Goal: Task Accomplishment & Management: Use online tool/utility

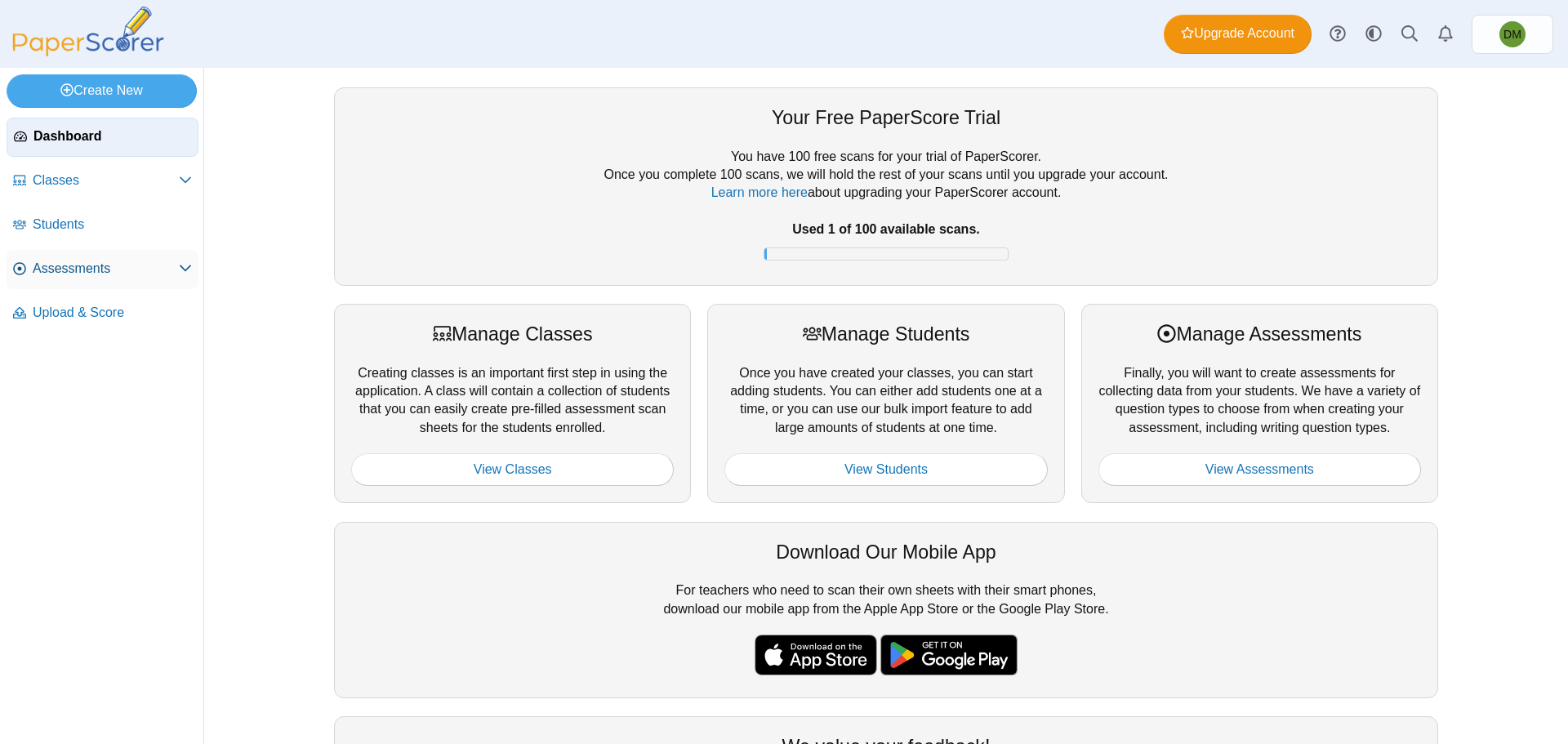
click at [127, 268] on span "Assessments" at bounding box center [106, 268] width 146 height 18
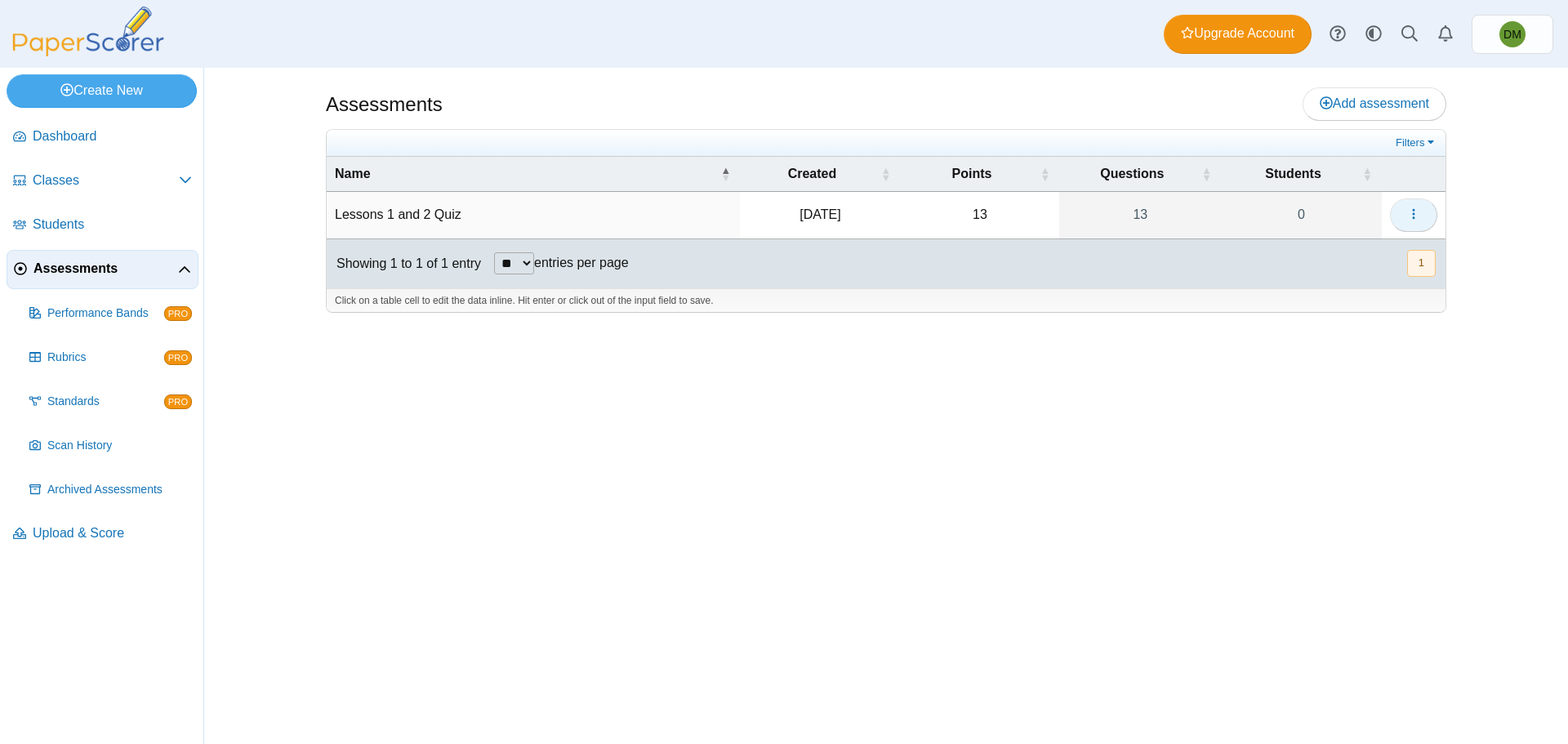
click at [1406, 212] on button "button" at bounding box center [1414, 215] width 47 height 33
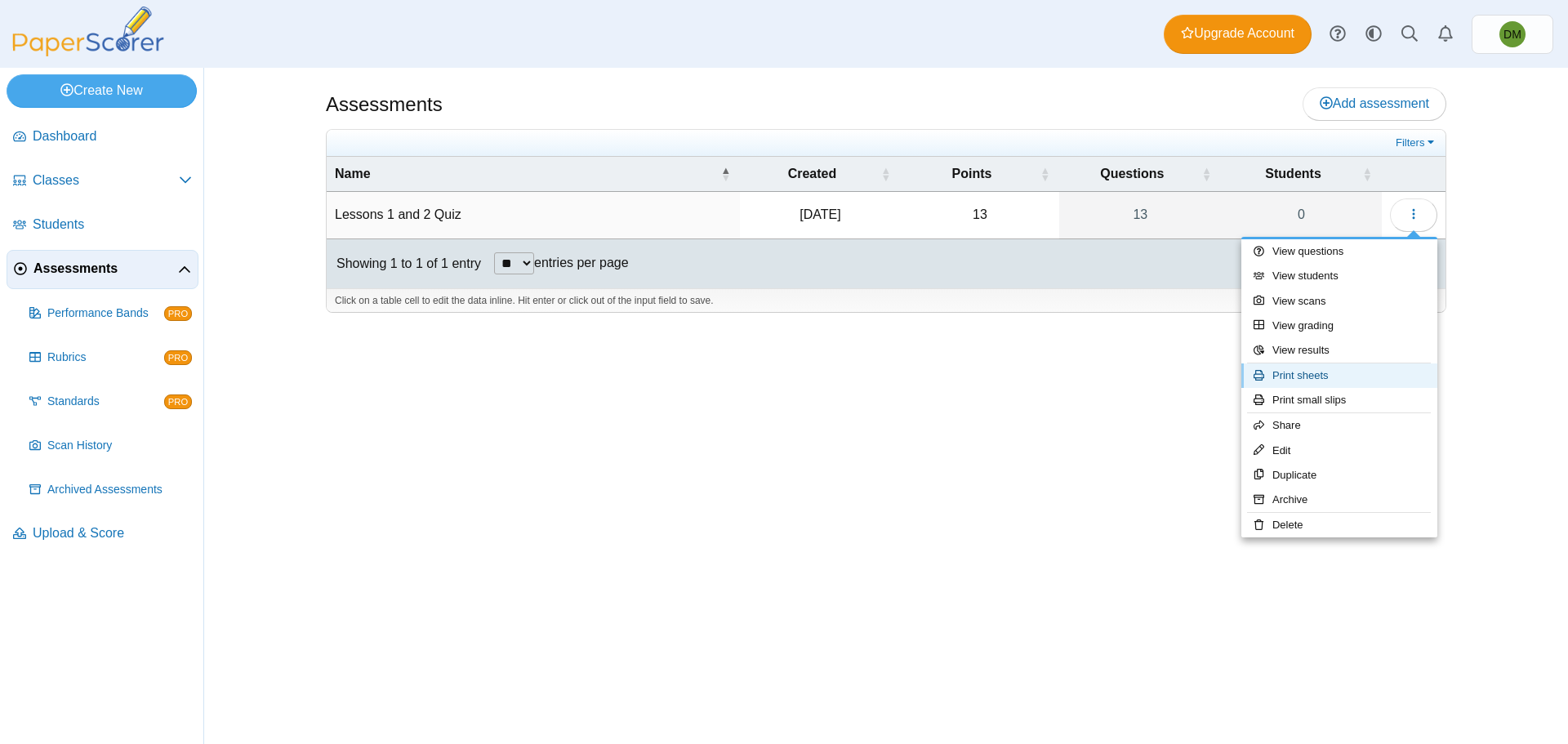
click at [1334, 371] on link "Print sheets" at bounding box center [1339, 375] width 196 height 24
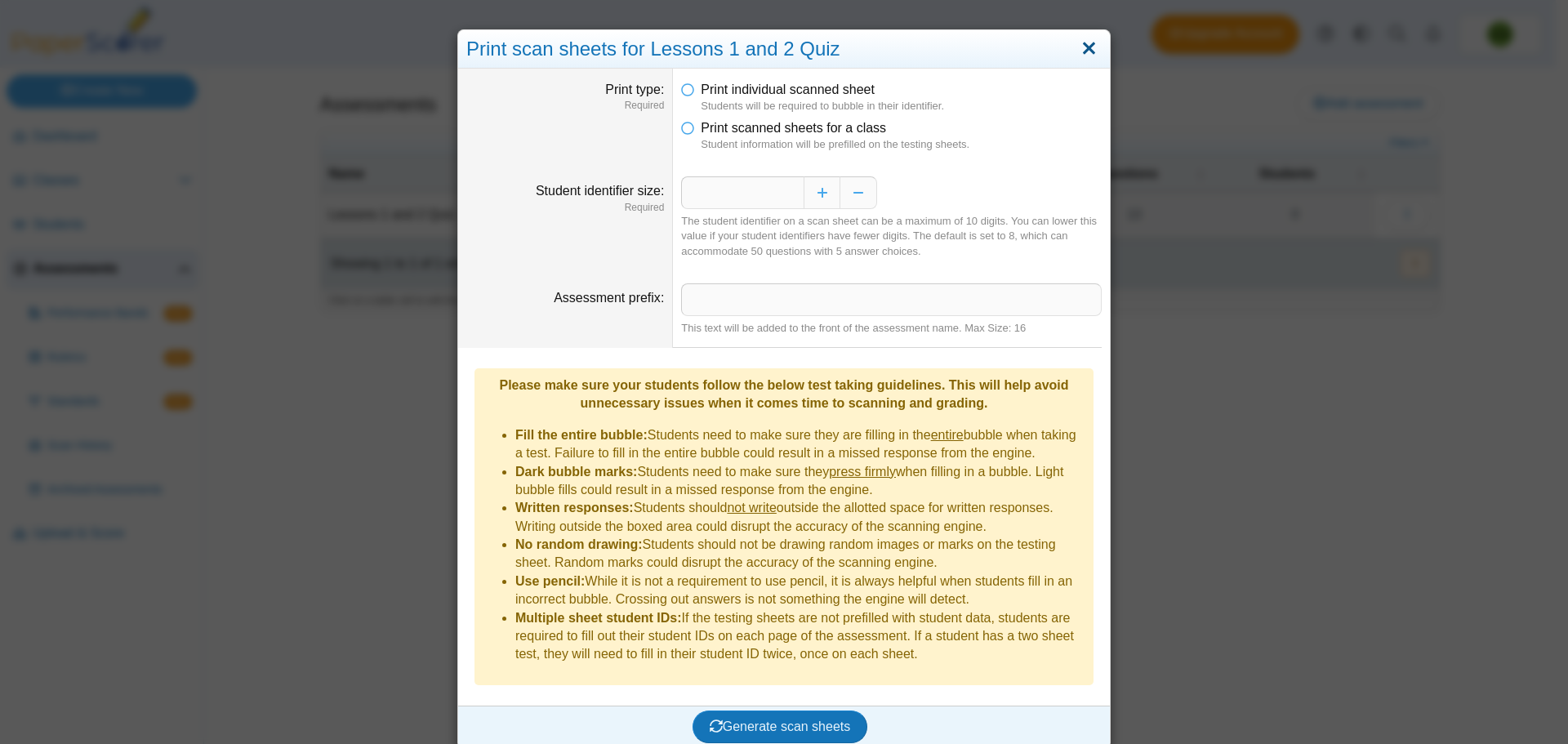
click at [1079, 43] on link "Close" at bounding box center [1089, 49] width 25 height 28
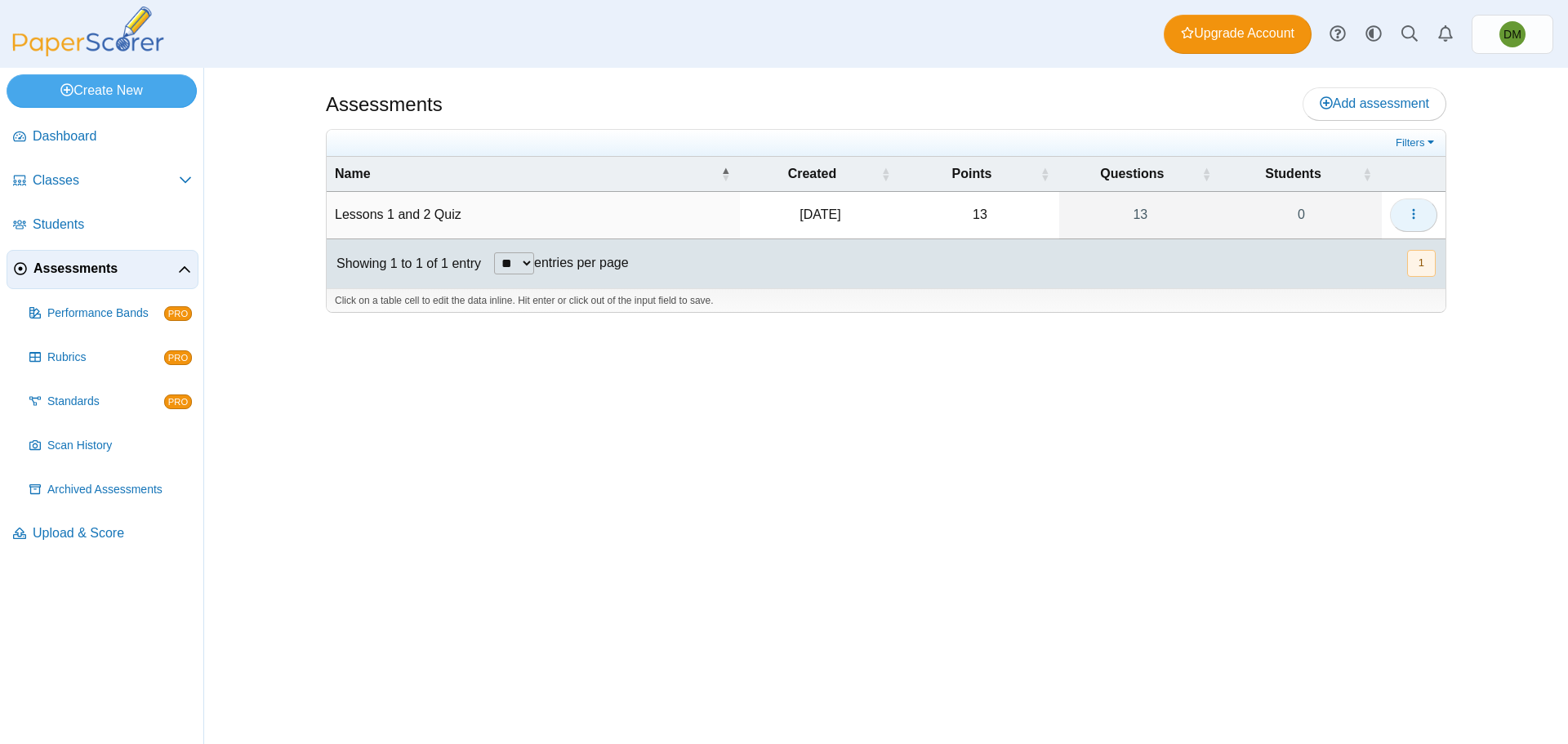
click at [1417, 215] on icon "button" at bounding box center [1414, 214] width 13 height 13
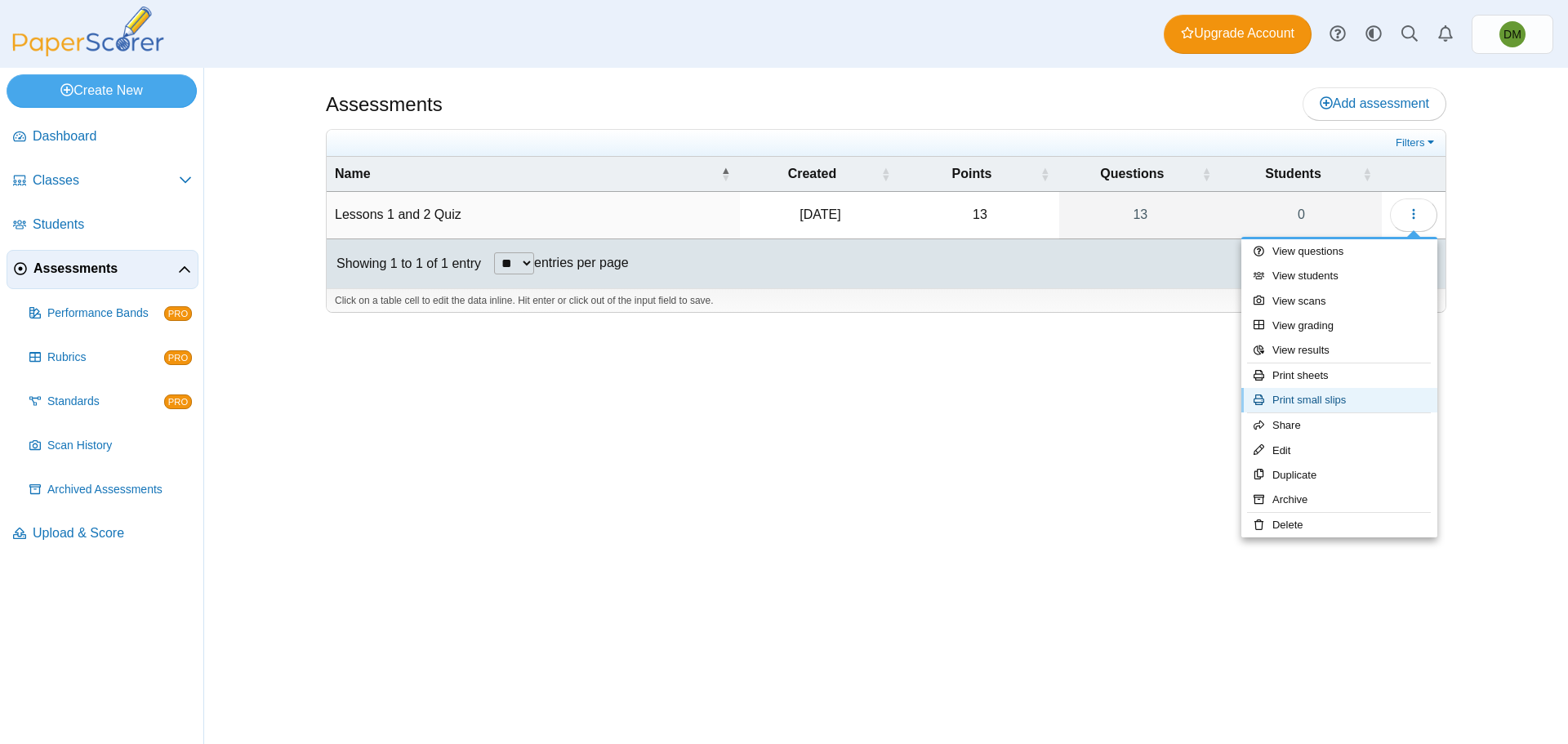
click at [1369, 396] on link "Print small slips" at bounding box center [1339, 400] width 196 height 24
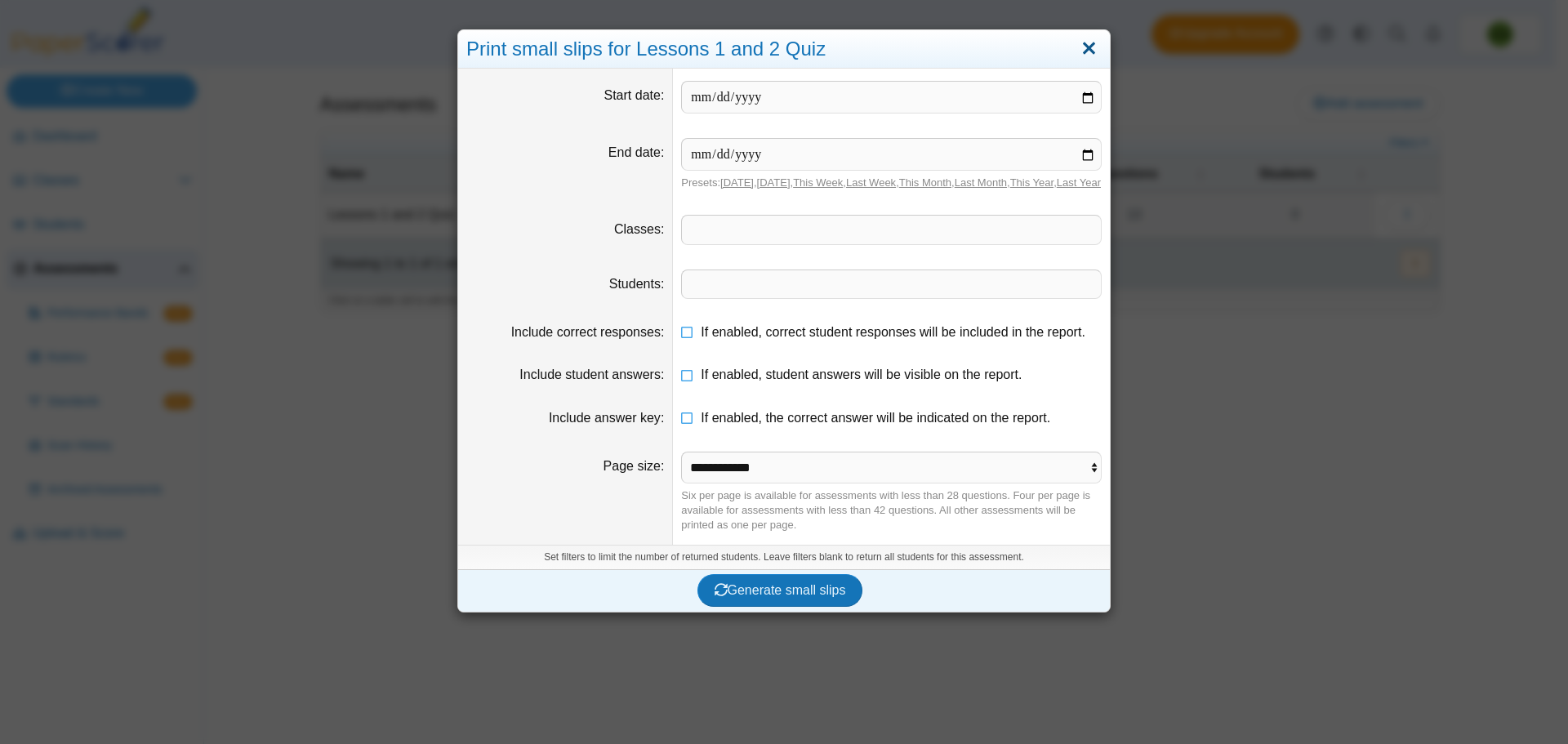
click at [1087, 53] on link "Close" at bounding box center [1089, 49] width 25 height 28
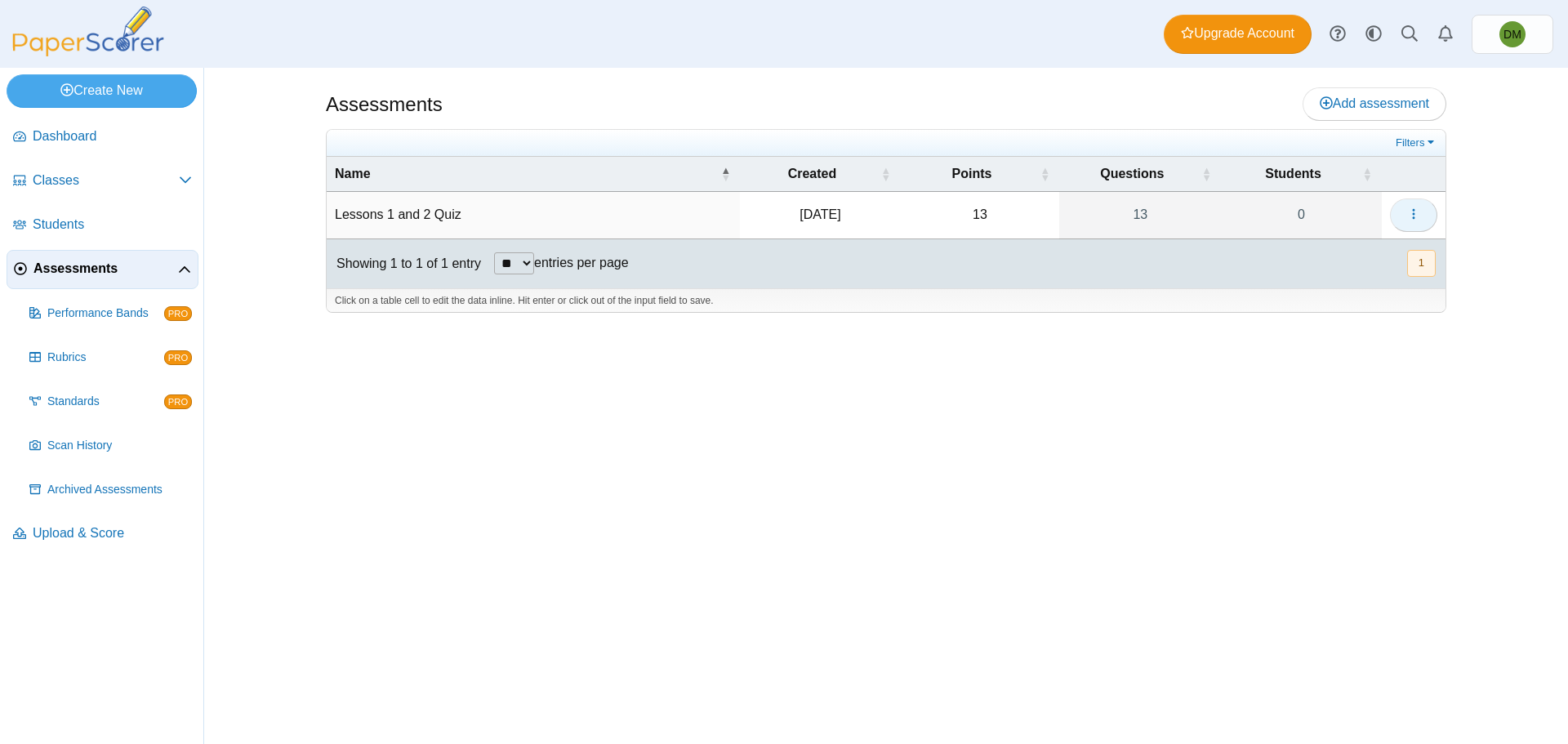
click at [1433, 217] on button "button" at bounding box center [1414, 215] width 47 height 33
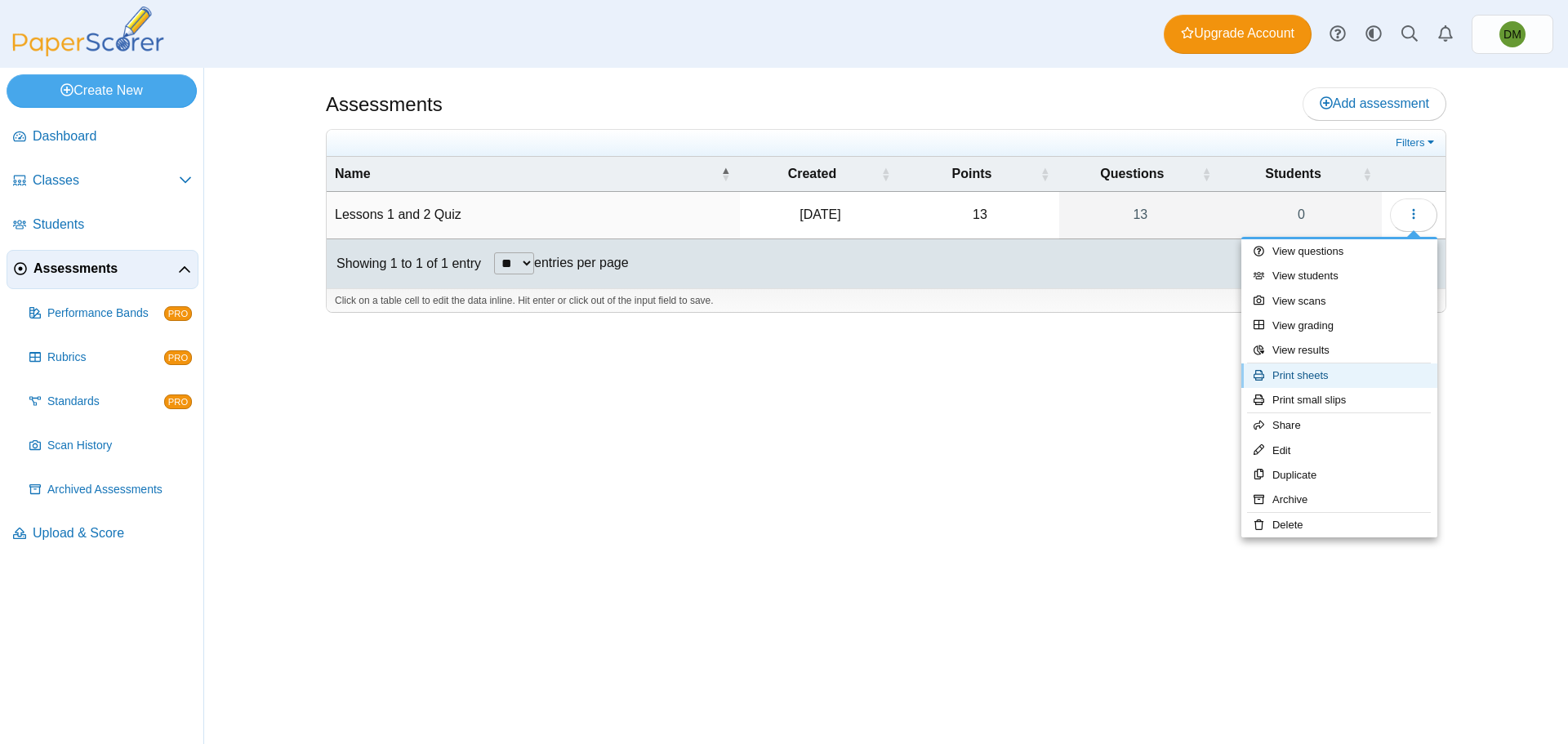
click at [1320, 371] on link "Print sheets" at bounding box center [1339, 375] width 196 height 24
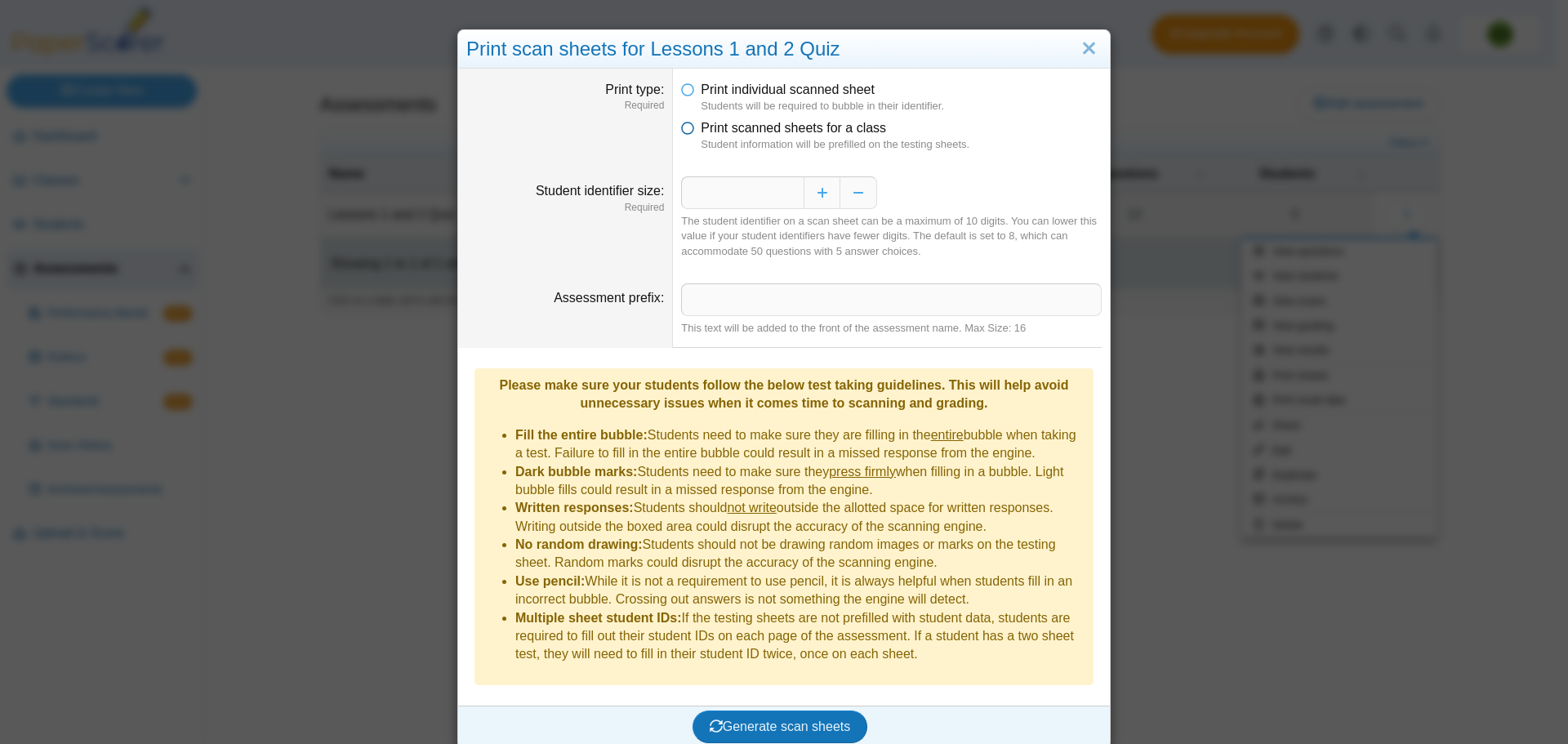
click at [688, 128] on icon at bounding box center [688, 125] width 13 height 12
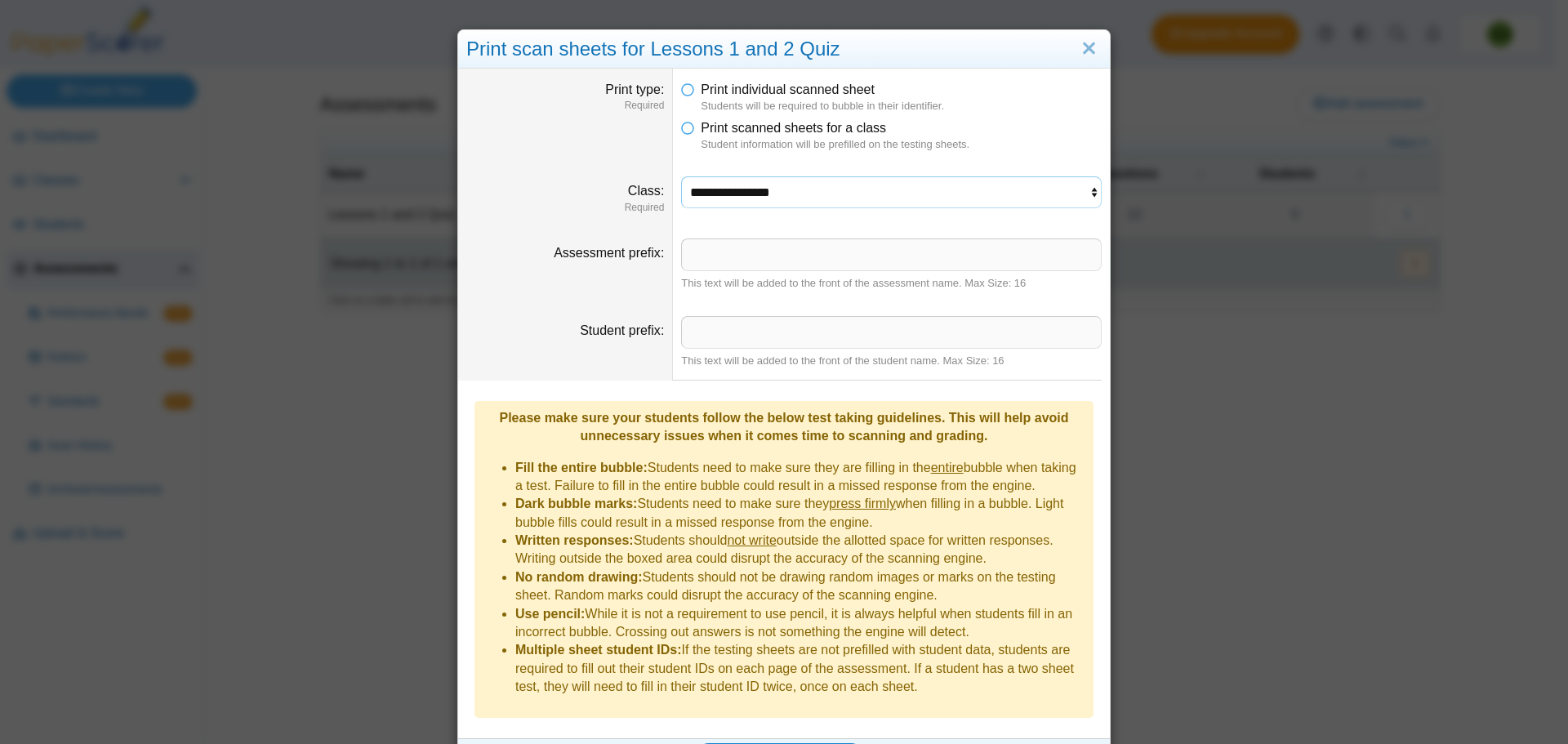
click at [848, 201] on select "**********" at bounding box center [891, 192] width 421 height 31
click at [681, 177] on select "**********" at bounding box center [891, 192] width 421 height 31
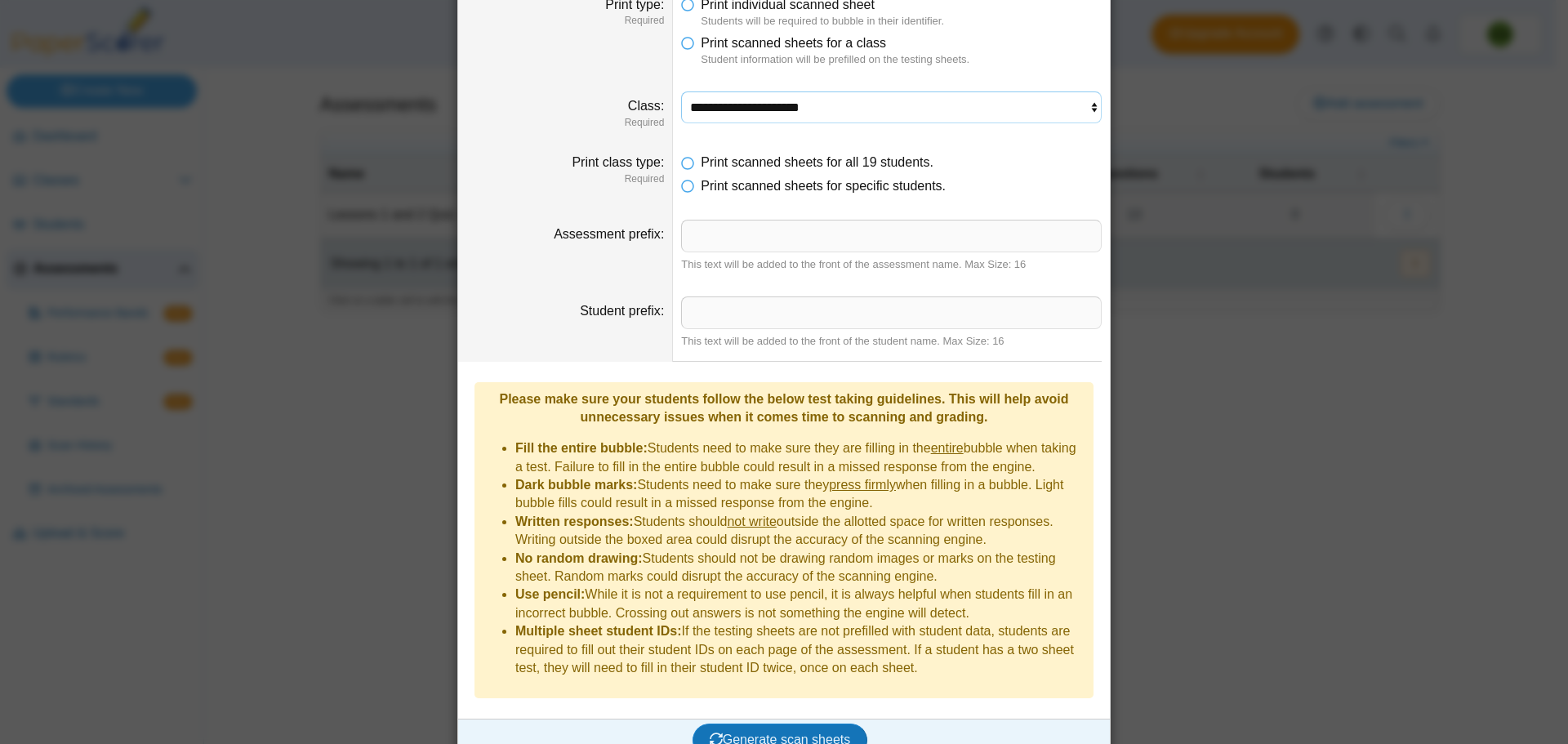
scroll to position [86, 0]
click at [807, 317] on input "Student prefix" at bounding box center [891, 311] width 421 height 33
click at [805, 290] on dd "This text will be added to the front of the student name. Max Size: 16" at bounding box center [891, 322] width 437 height 77
click at [778, 732] on span "Generate scan sheets" at bounding box center [780, 739] width 141 height 13
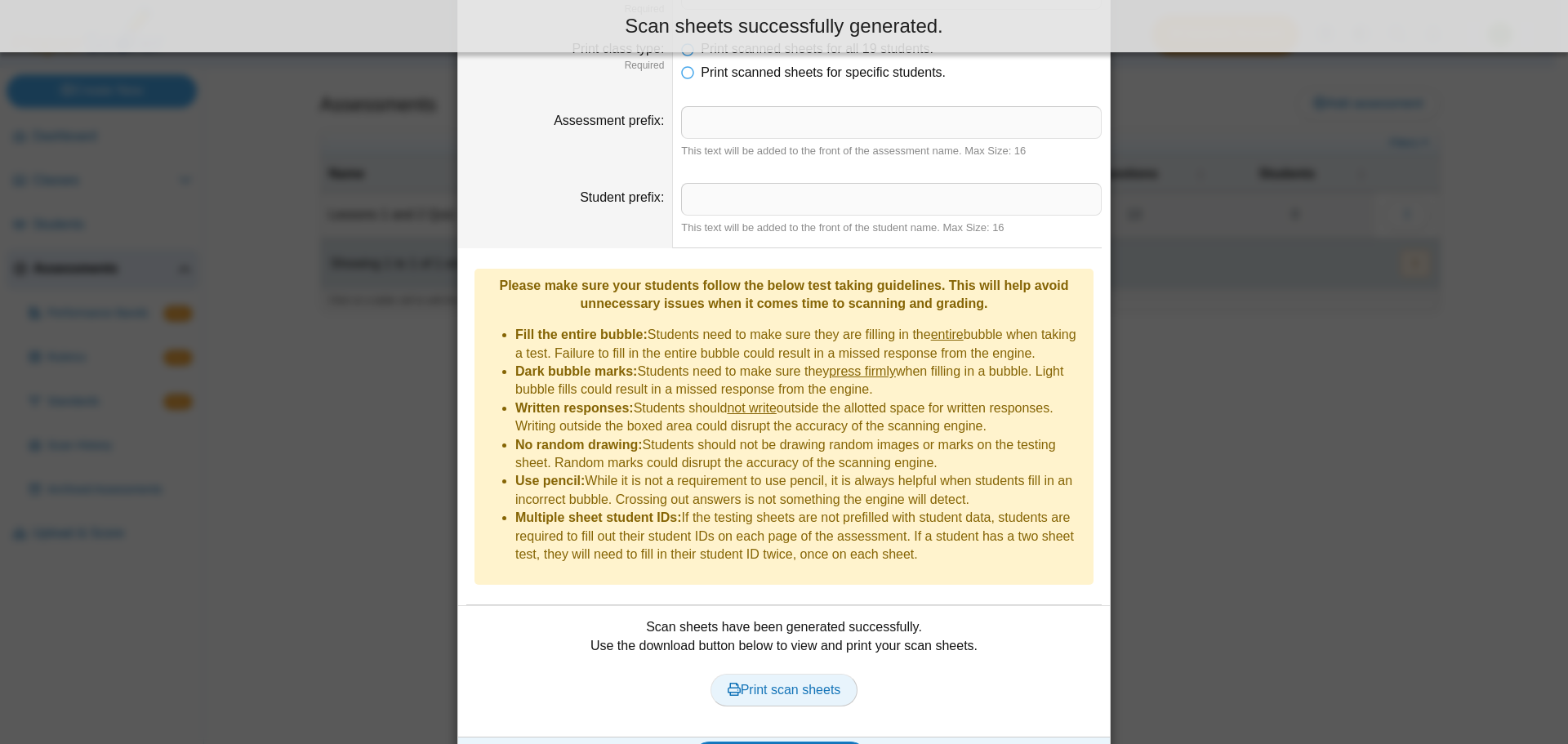
scroll to position [217, 0]
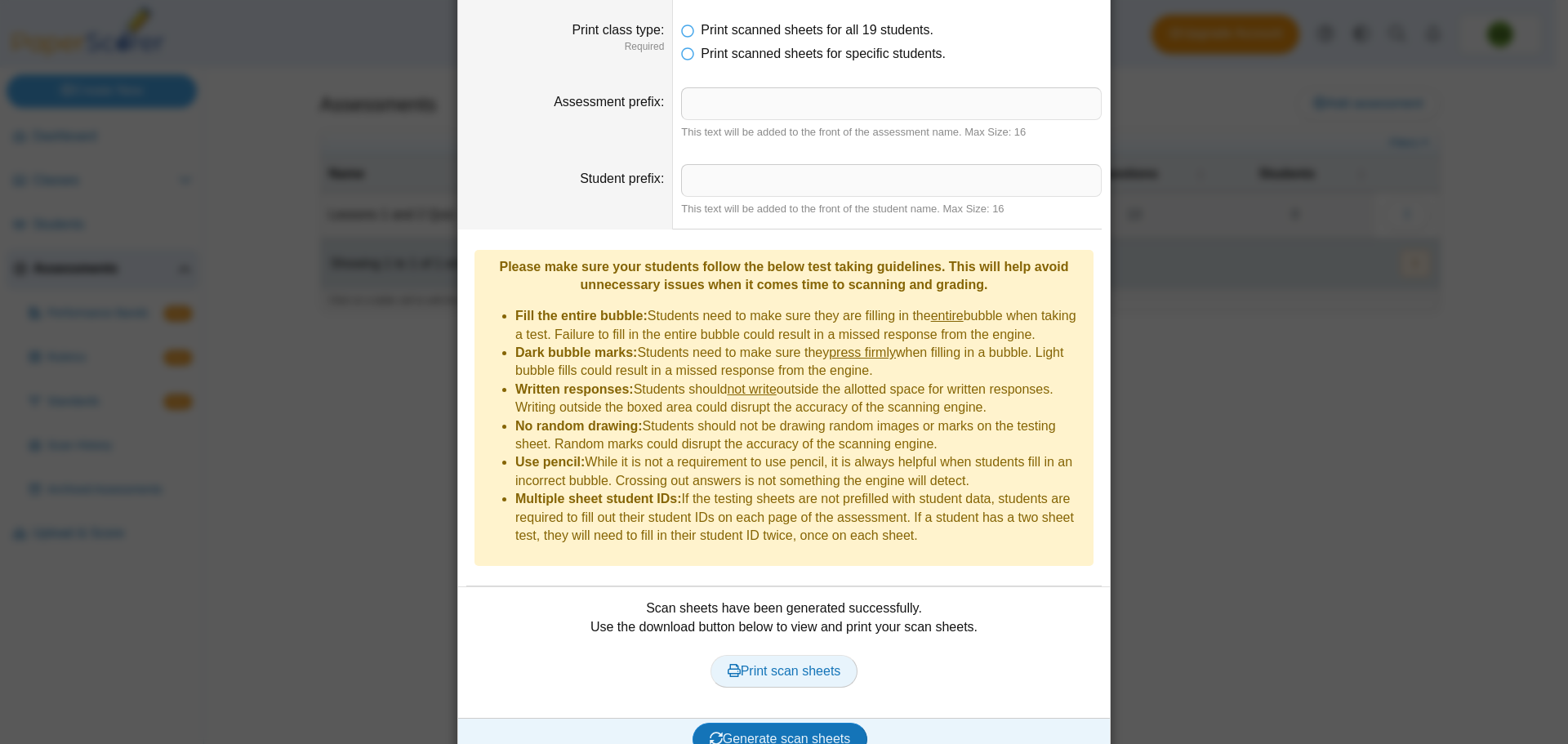
click at [803, 664] on span "Print scan sheets" at bounding box center [784, 671] width 114 height 13
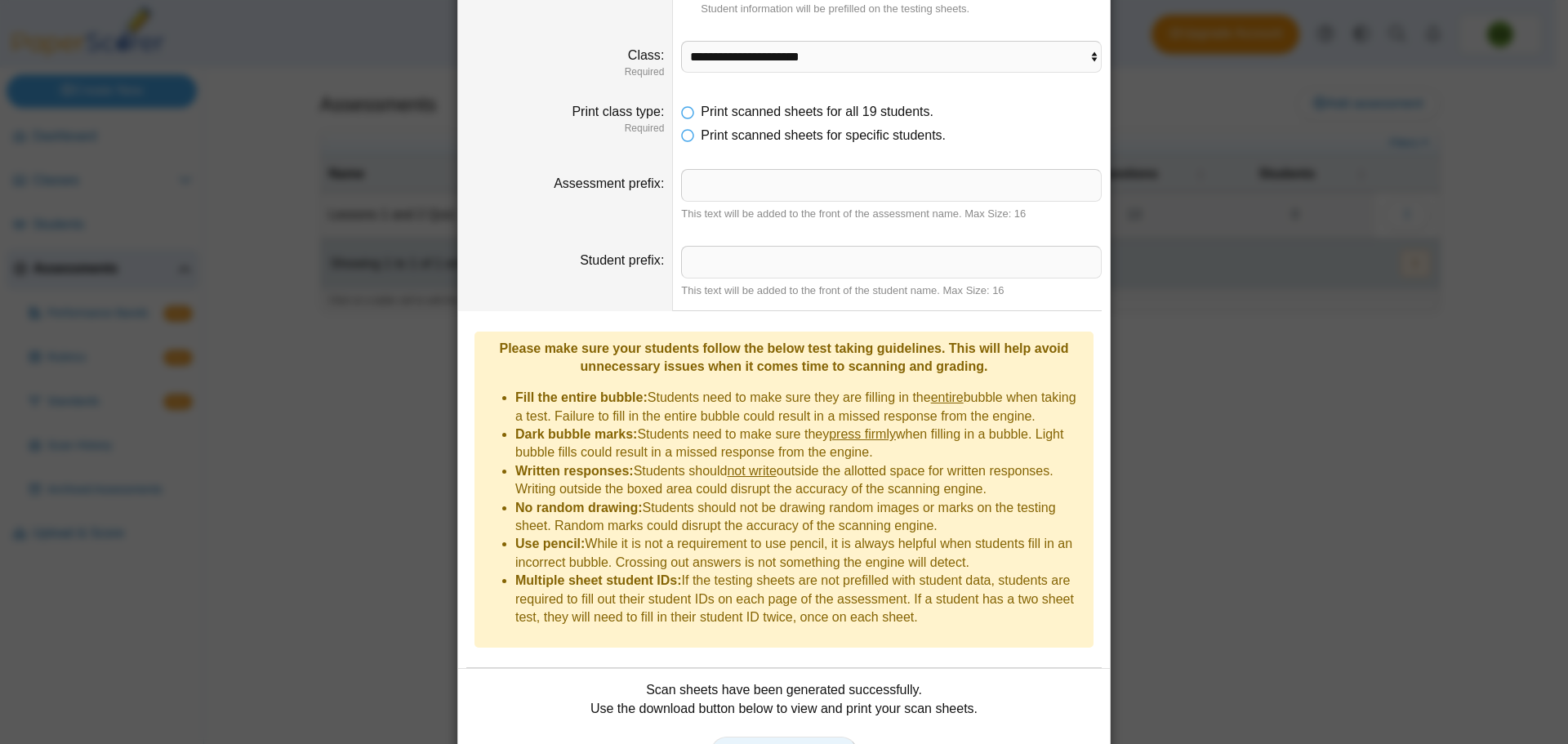
scroll to position [54, 0]
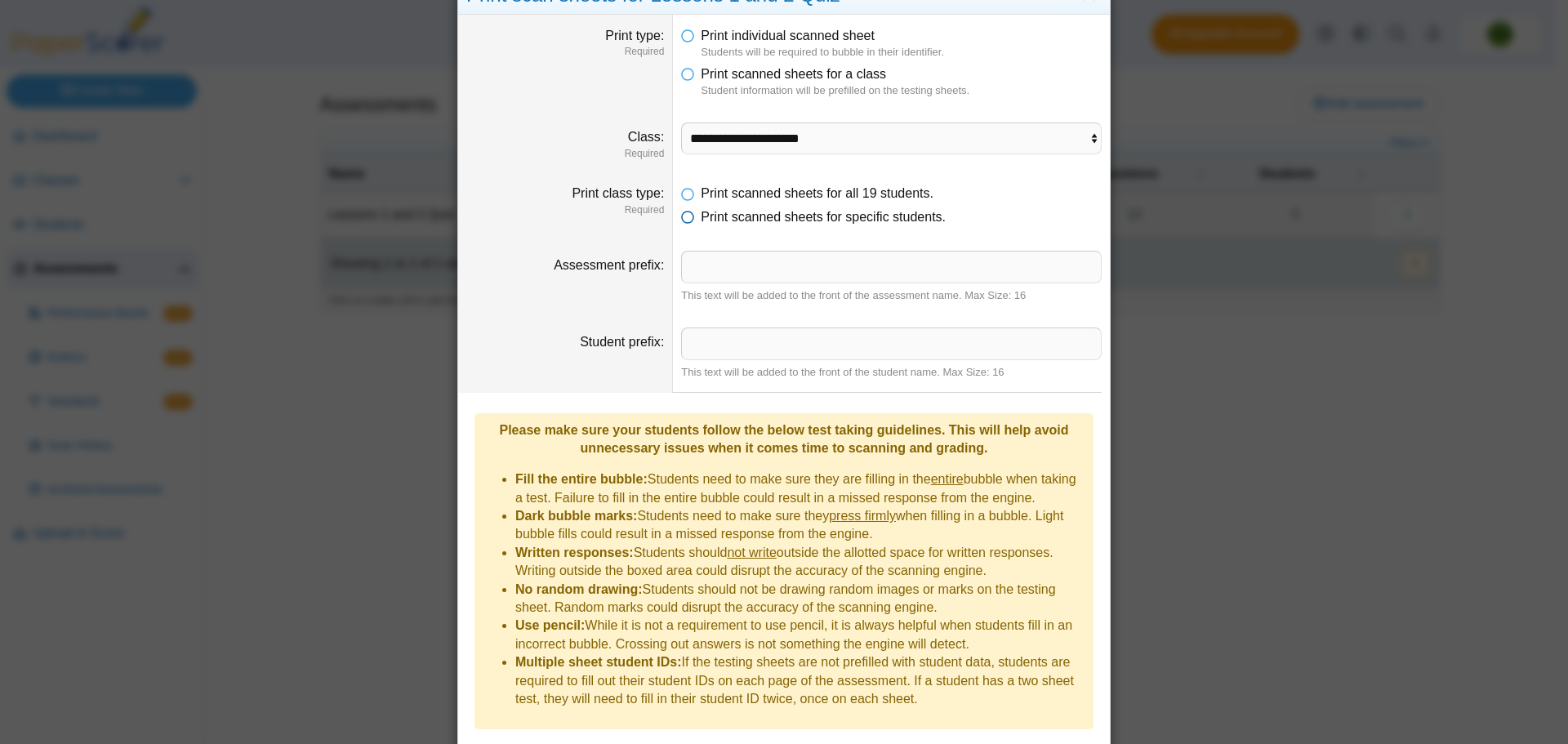
click at [683, 220] on icon at bounding box center [688, 214] width 13 height 12
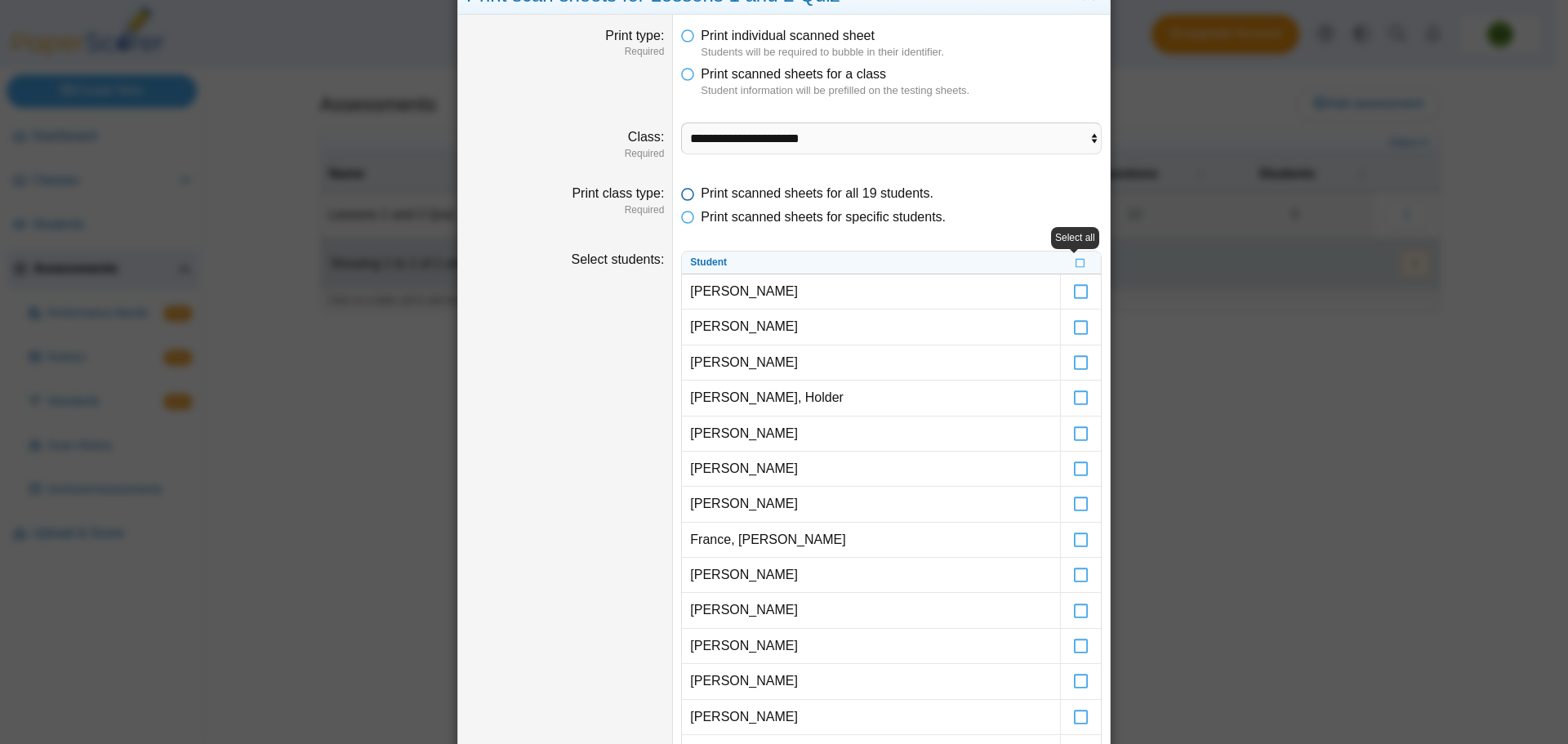
click at [684, 195] on icon at bounding box center [688, 190] width 13 height 12
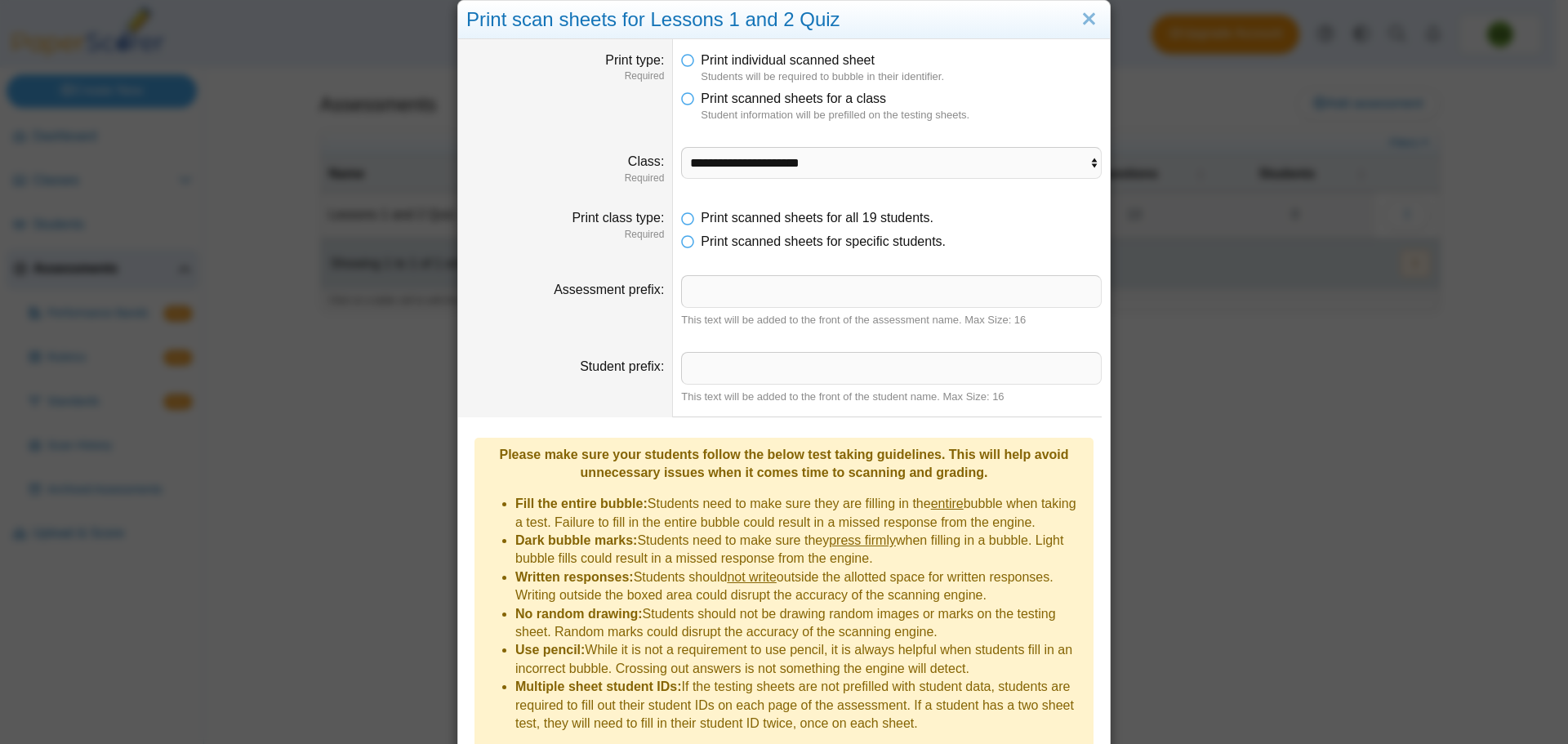
scroll to position [0, 0]
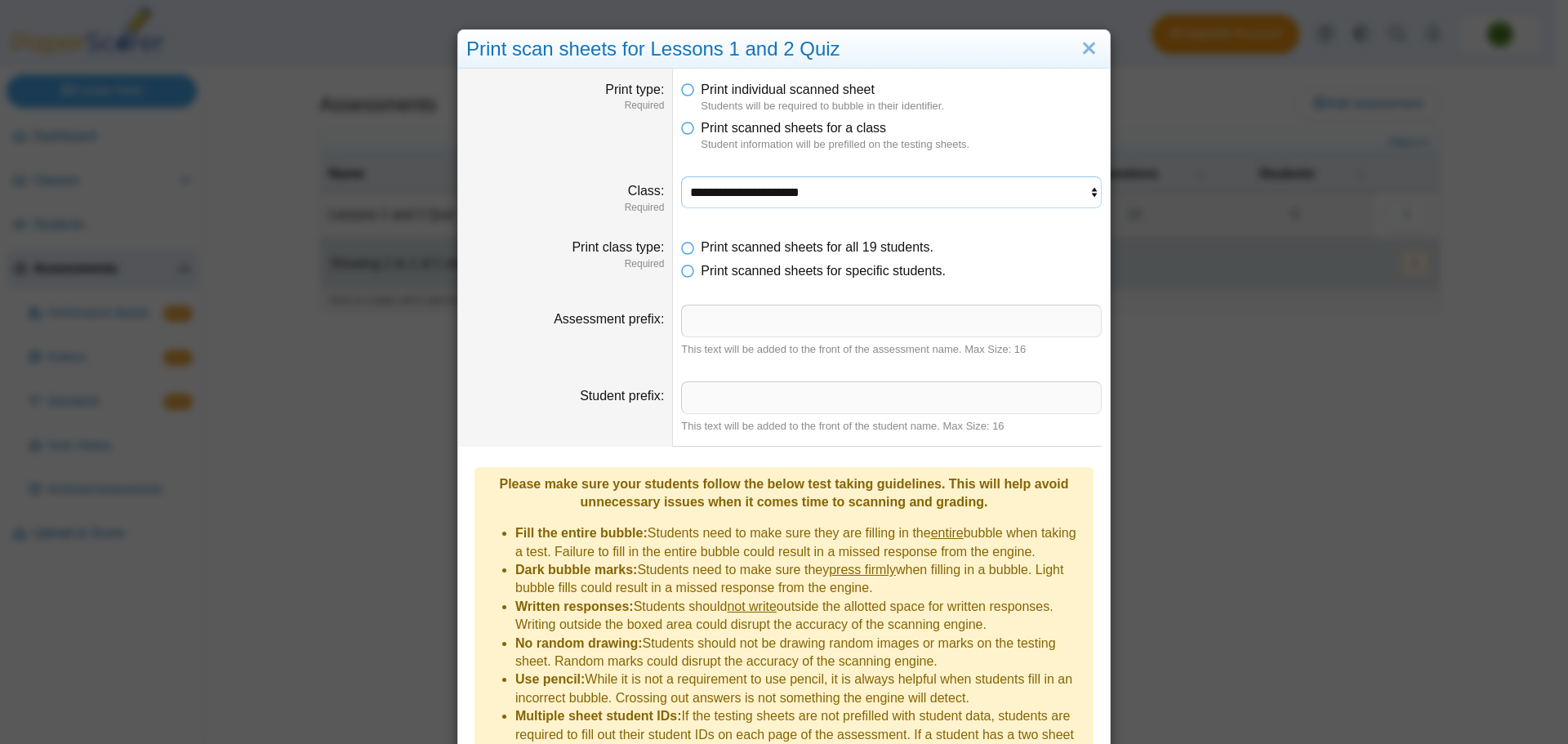
click at [929, 181] on select "**********" at bounding box center [891, 192] width 421 height 31
click at [681, 177] on select "**********" at bounding box center [891, 192] width 421 height 31
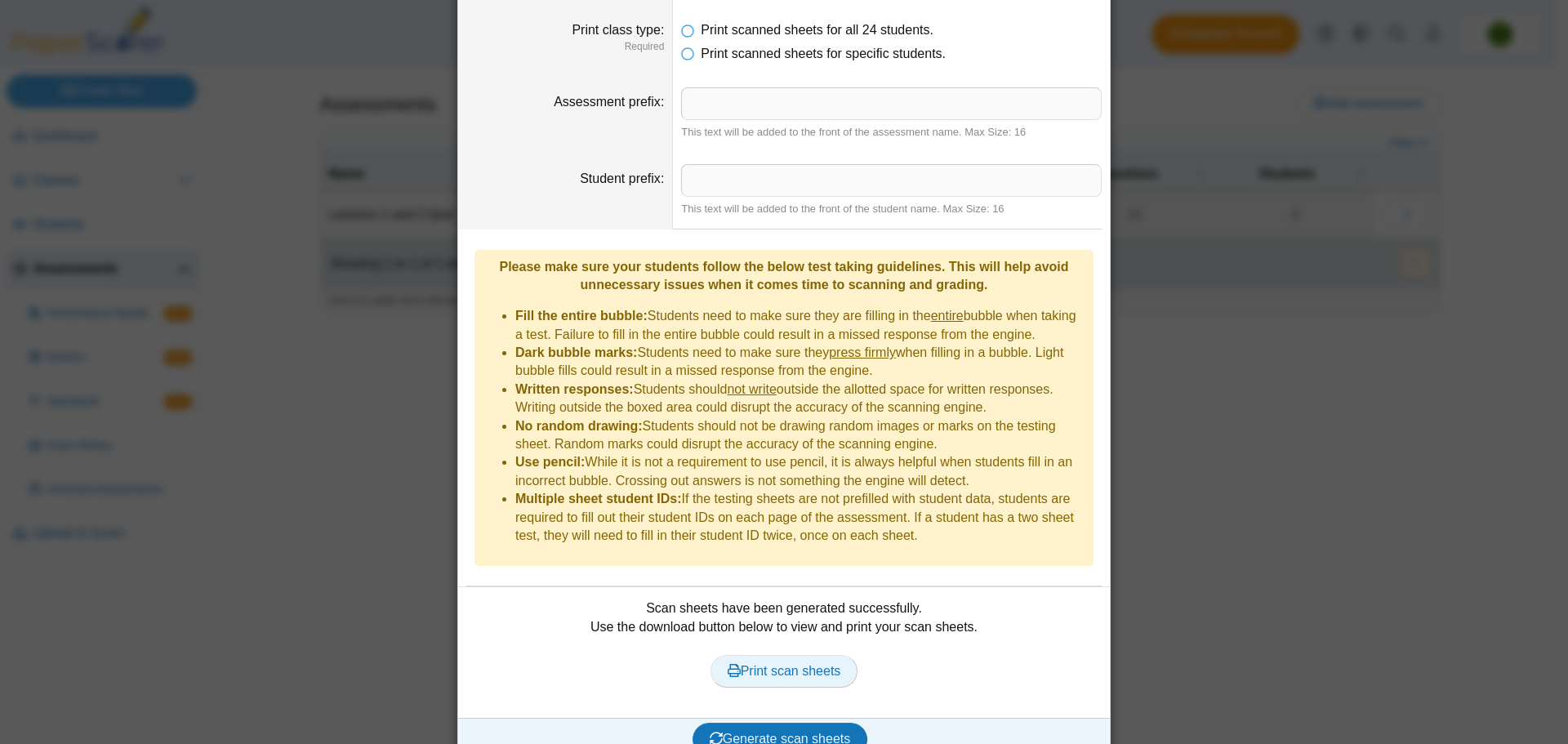
click at [784, 655] on link "Print scan sheets" at bounding box center [784, 671] width 148 height 33
click at [810, 732] on span "Generate scan sheets" at bounding box center [780, 739] width 141 height 13
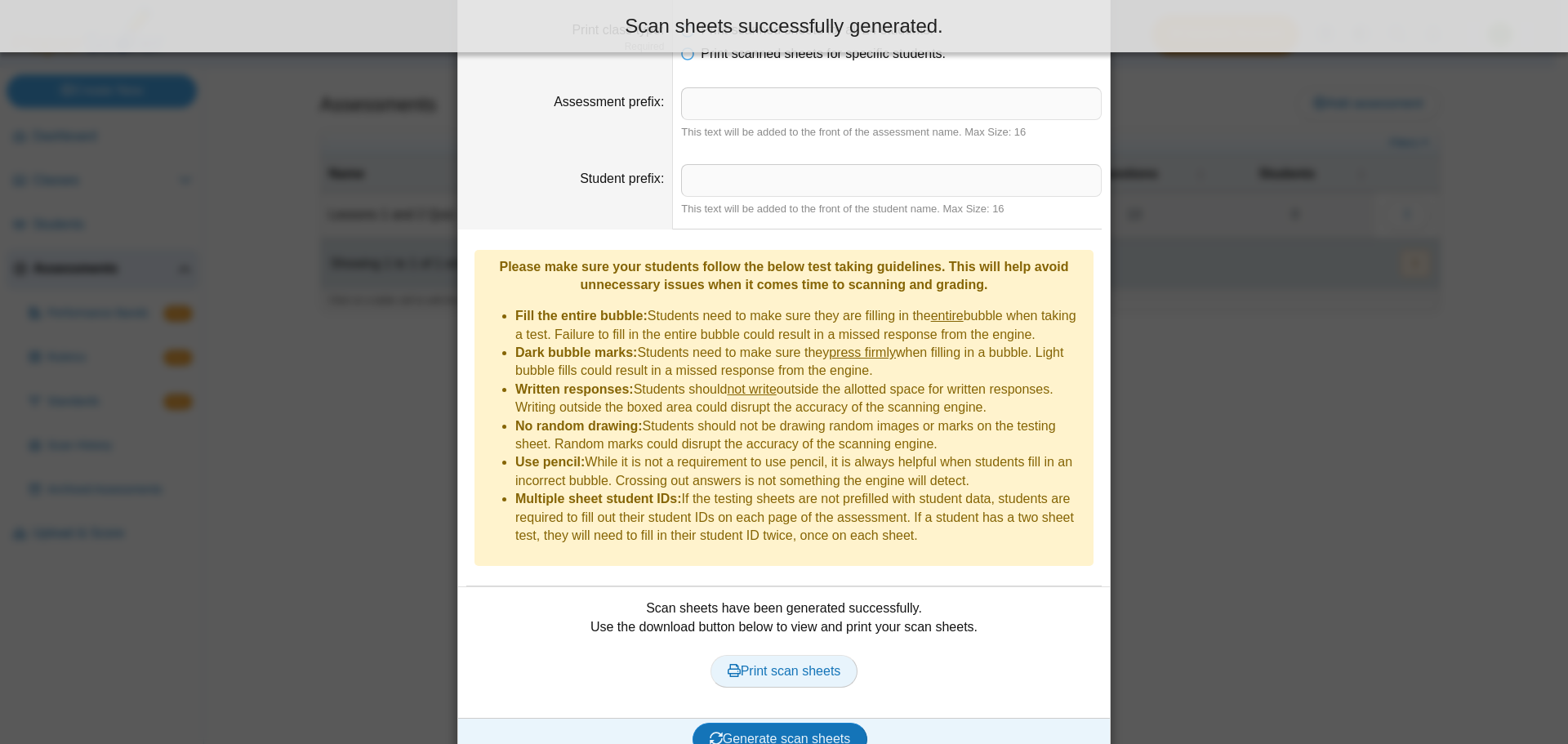
click at [816, 664] on span "Print scan sheets" at bounding box center [784, 671] width 114 height 13
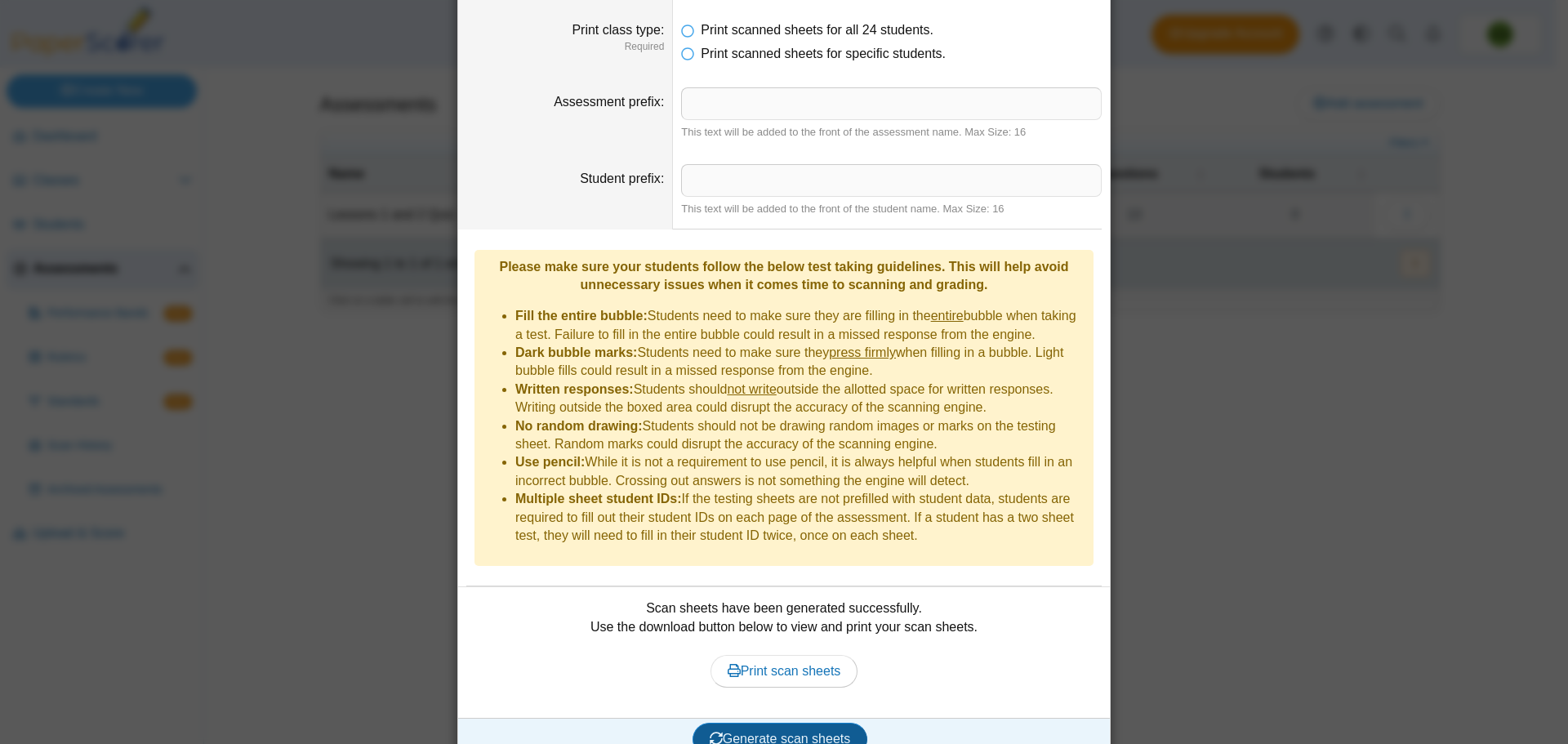
click at [808, 732] on span "Generate scan sheets" at bounding box center [780, 739] width 141 height 13
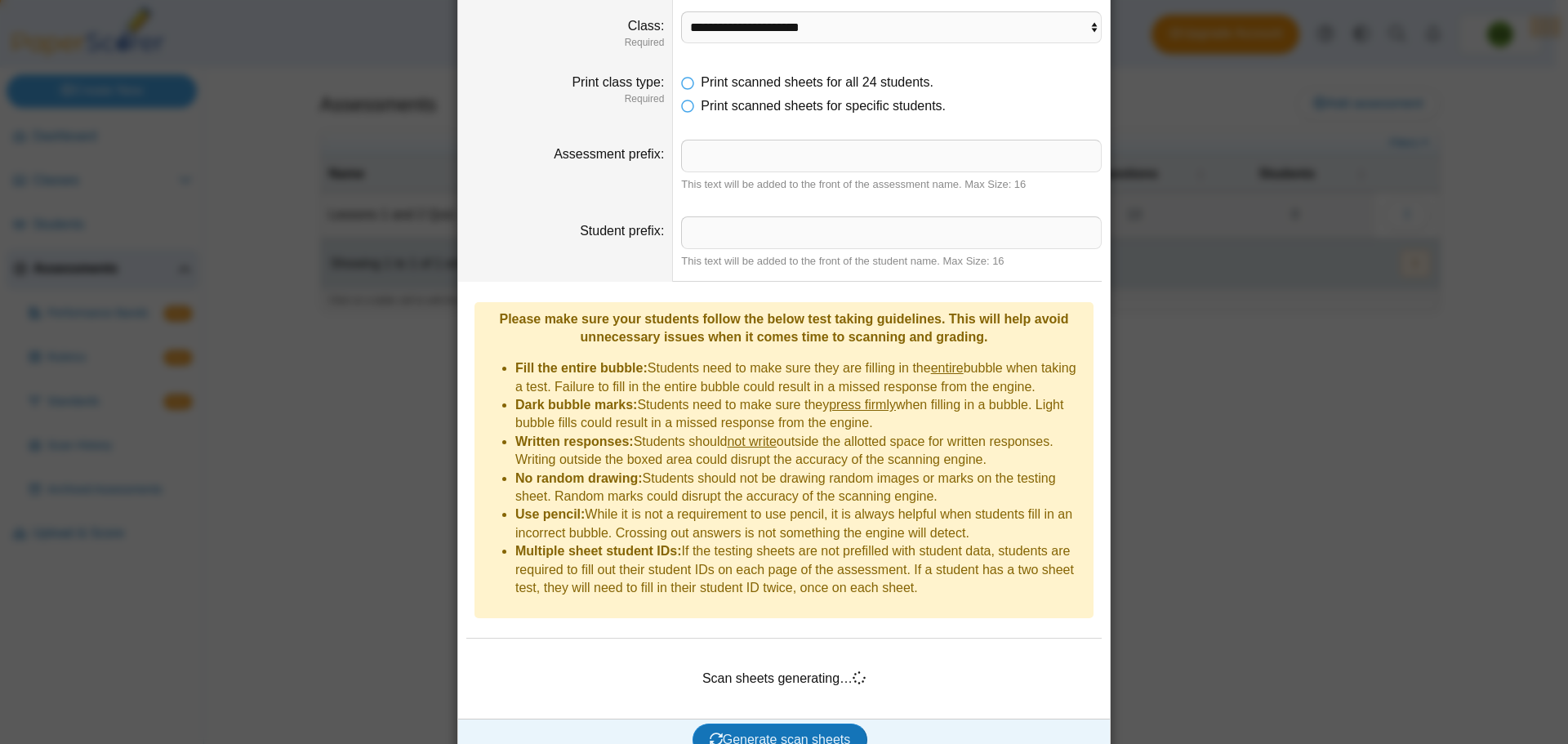
click at [842, 44] on body "Dashboard Classes Archived classes Students" at bounding box center [778, 372] width 1556 height 744
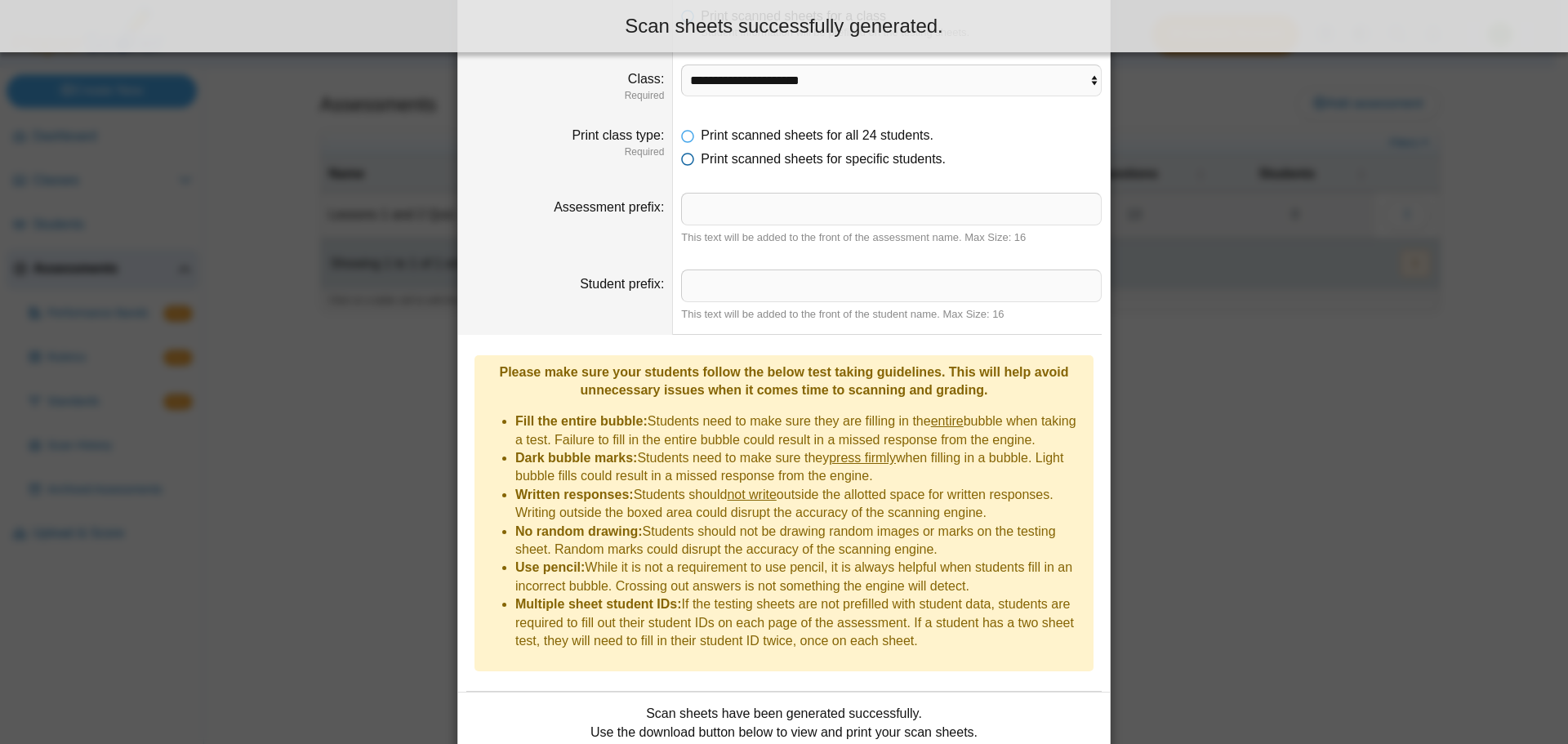
scroll to position [83, 0]
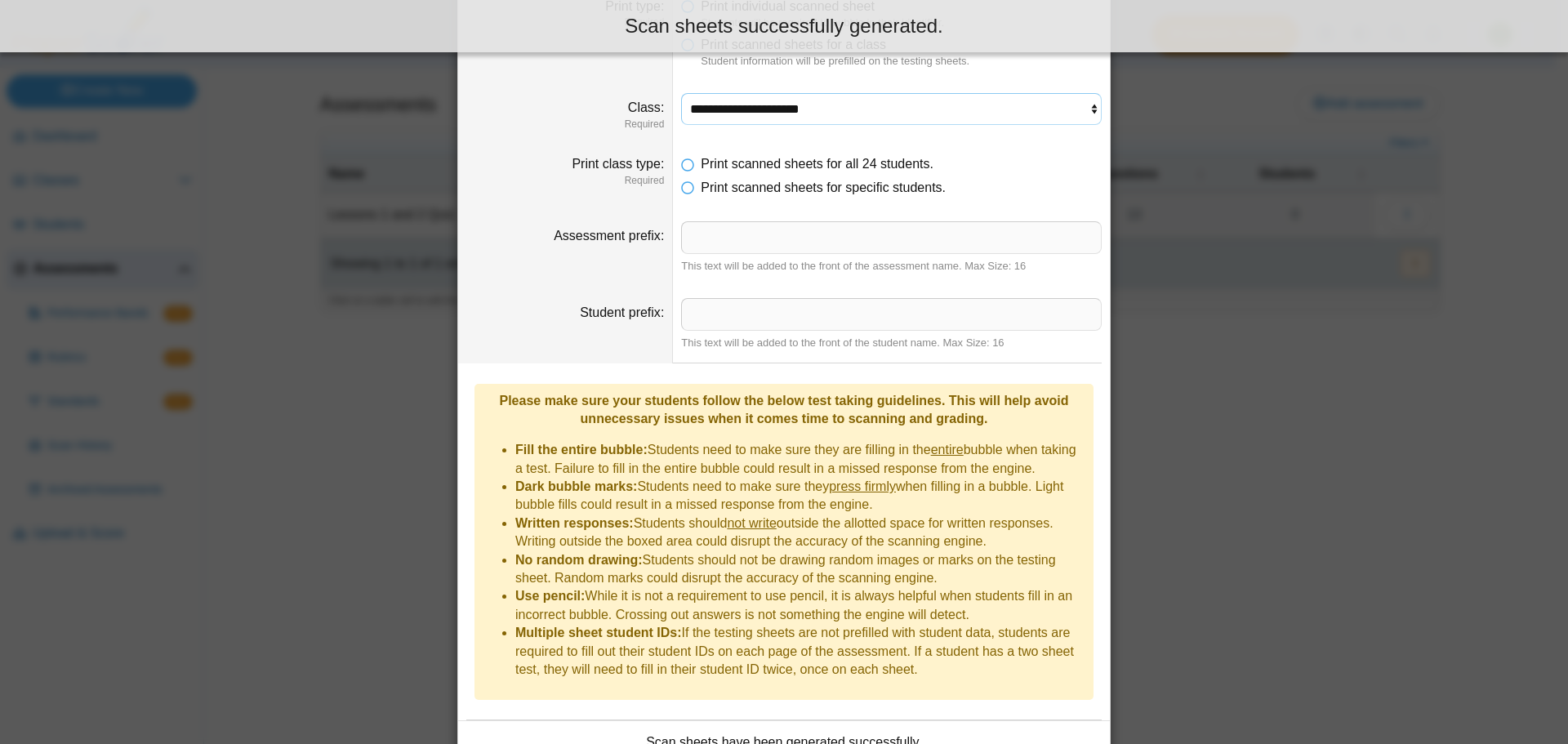
click at [832, 104] on select "**********" at bounding box center [891, 109] width 421 height 31
select select "**********"
click at [681, 93] on select "**********" at bounding box center [891, 109] width 421 height 31
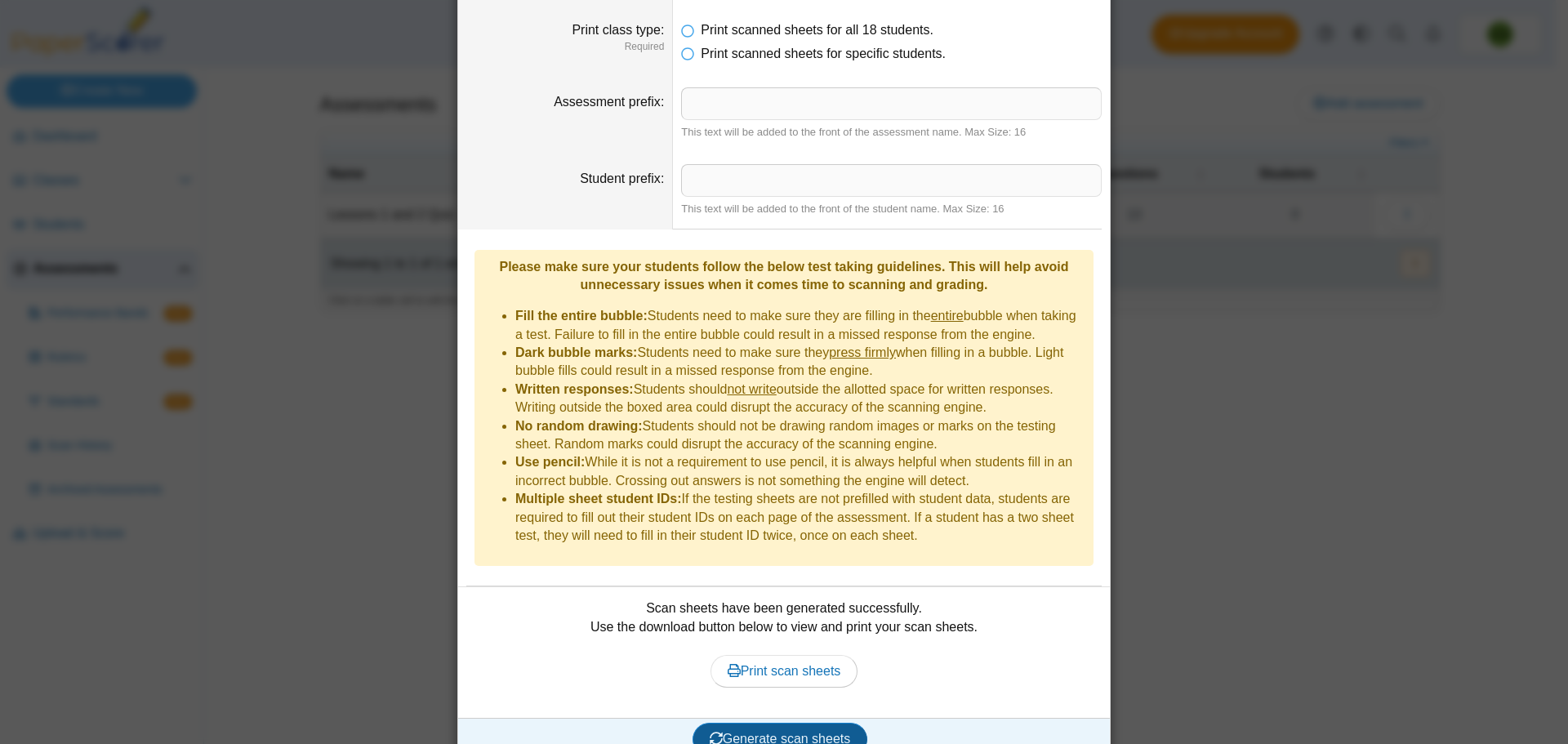
click at [847, 723] on button "Generate scan sheets" at bounding box center [780, 739] width 176 height 33
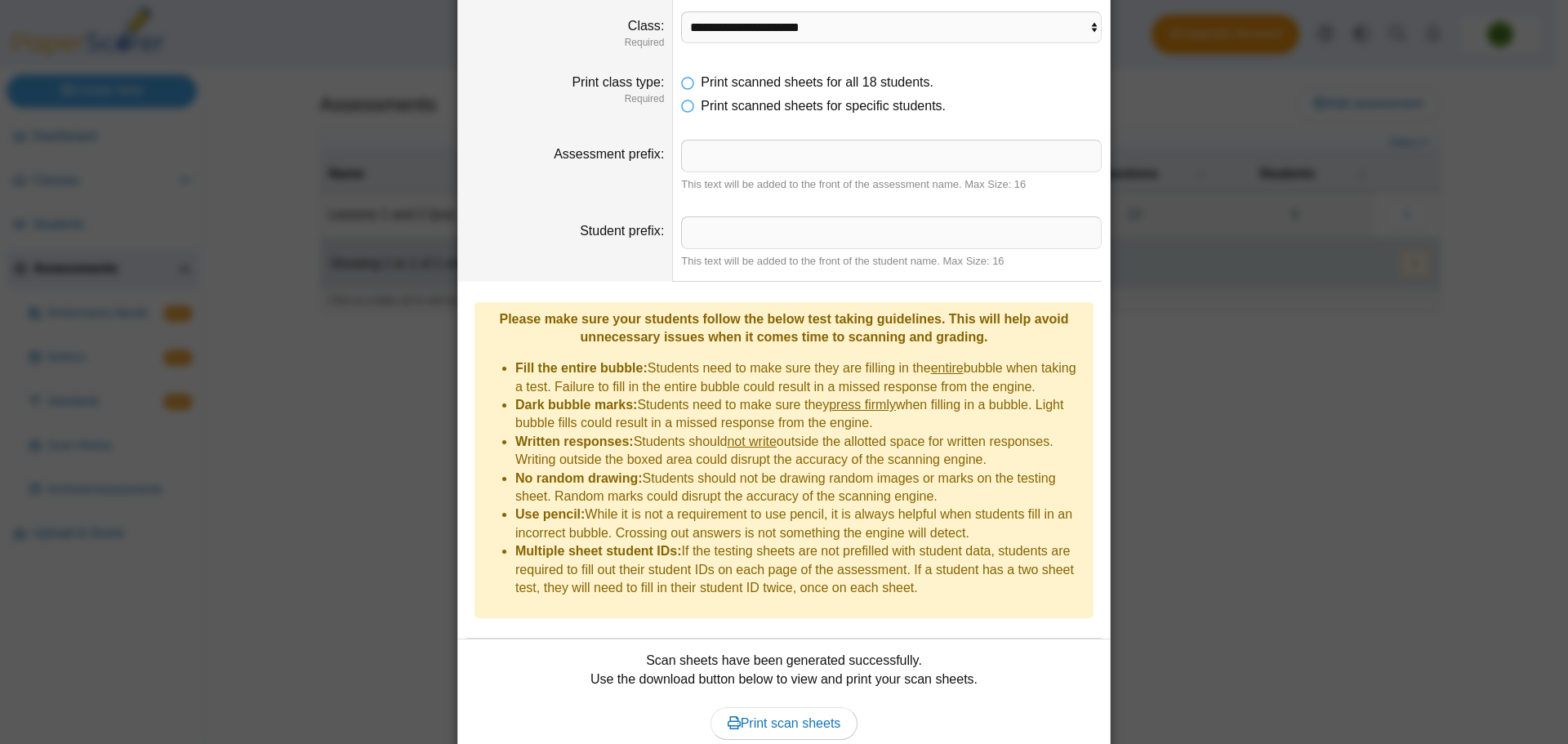
scroll to position [217, 0]
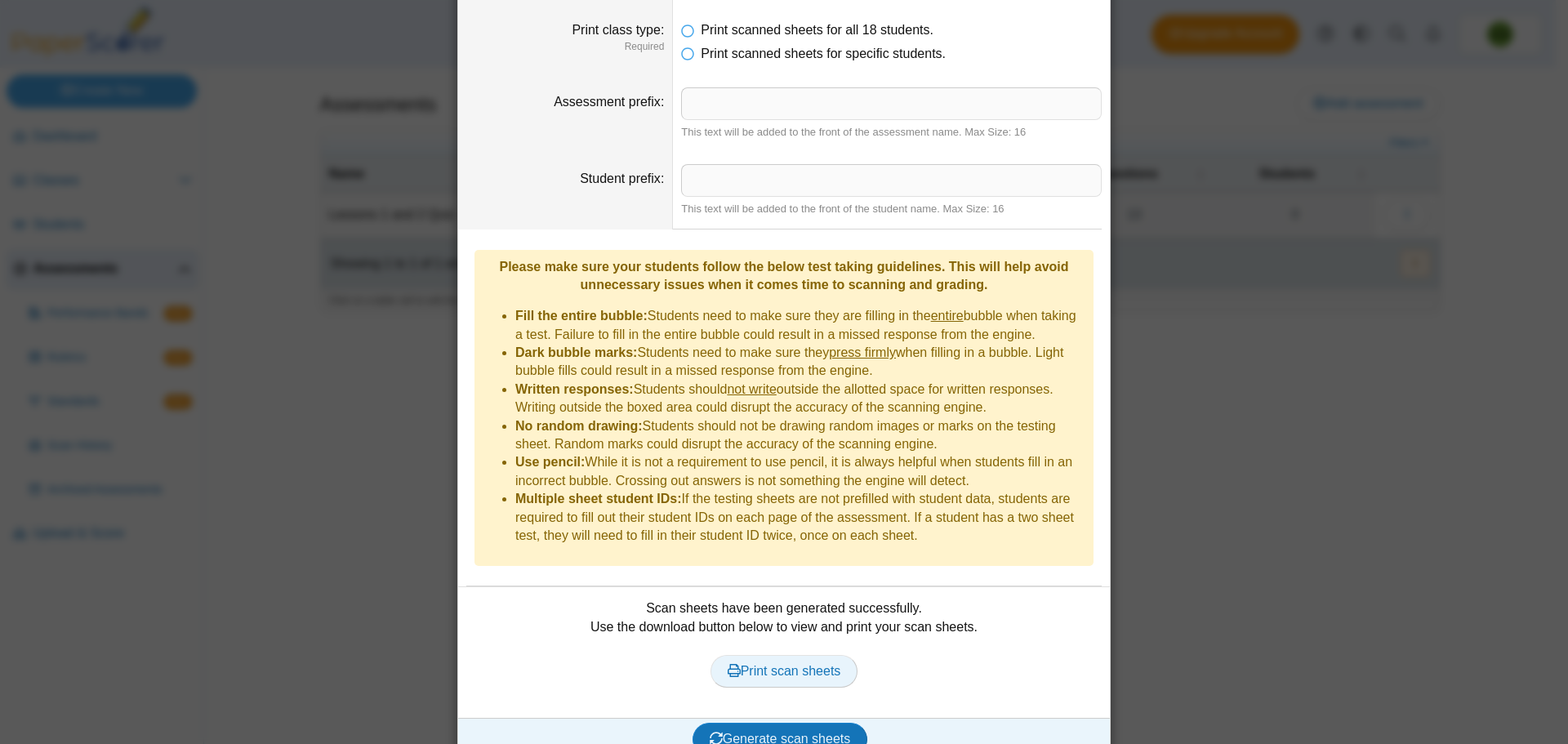
click at [783, 664] on span "Print scan sheets" at bounding box center [784, 671] width 114 height 13
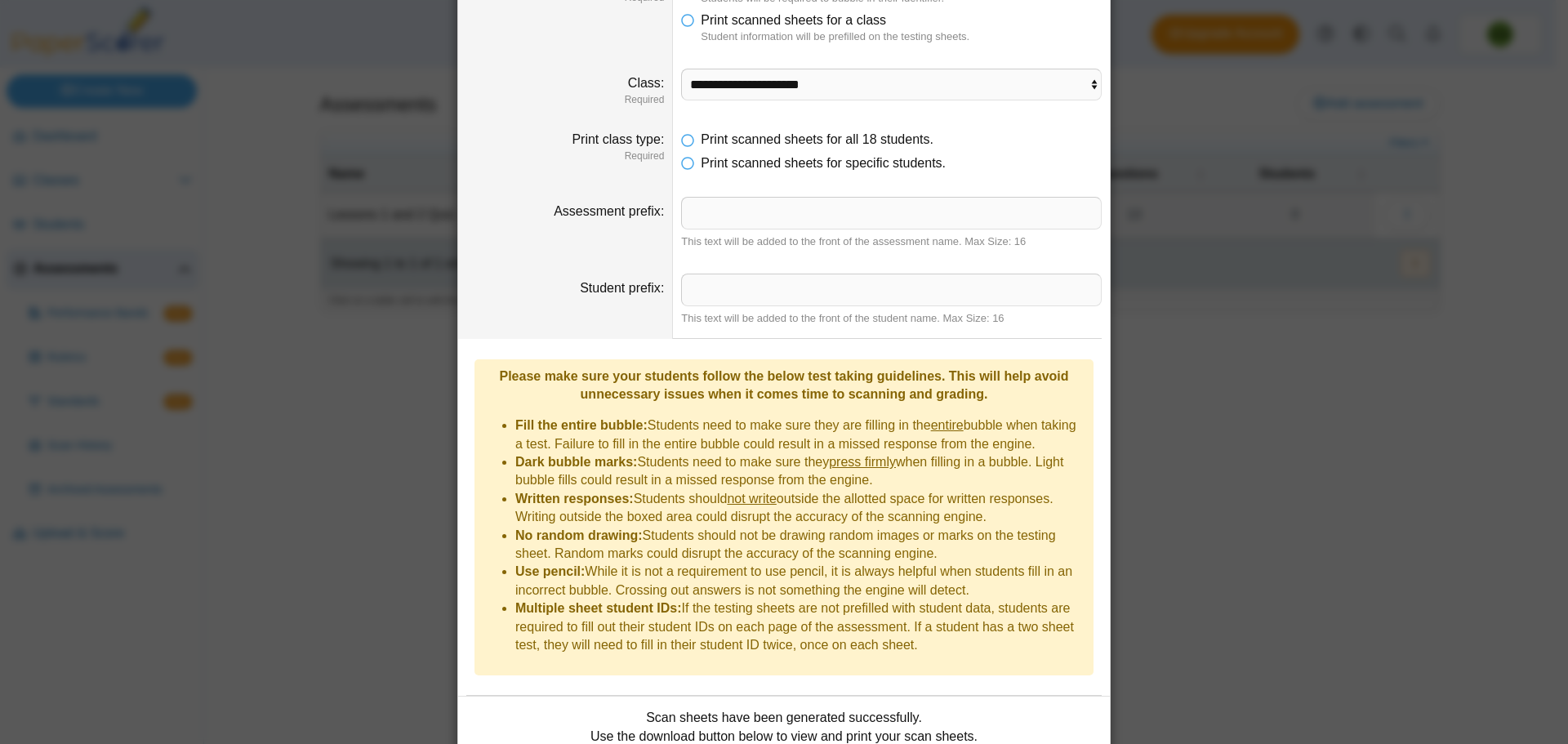
scroll to position [0, 0]
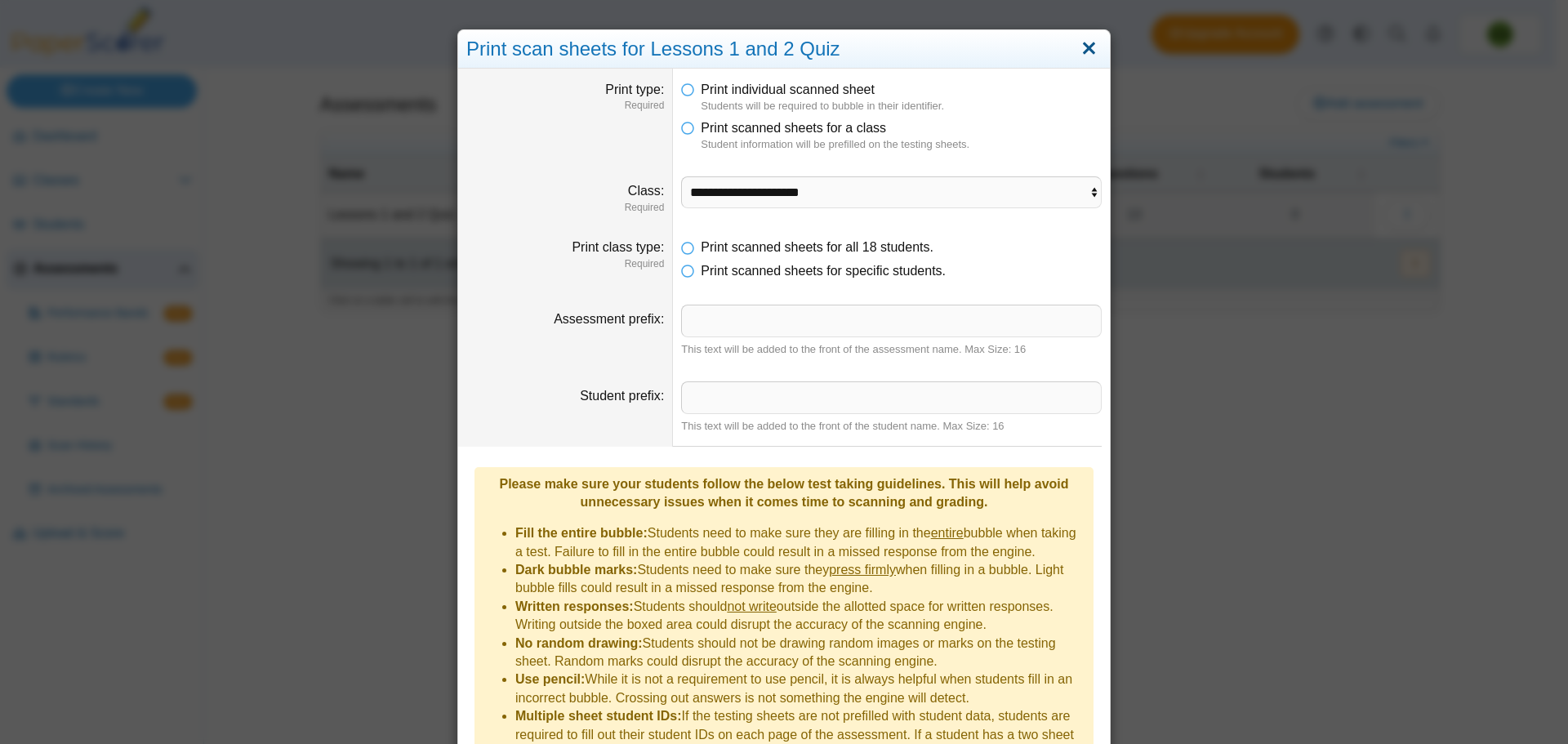
click at [1080, 49] on link "Close" at bounding box center [1089, 49] width 25 height 28
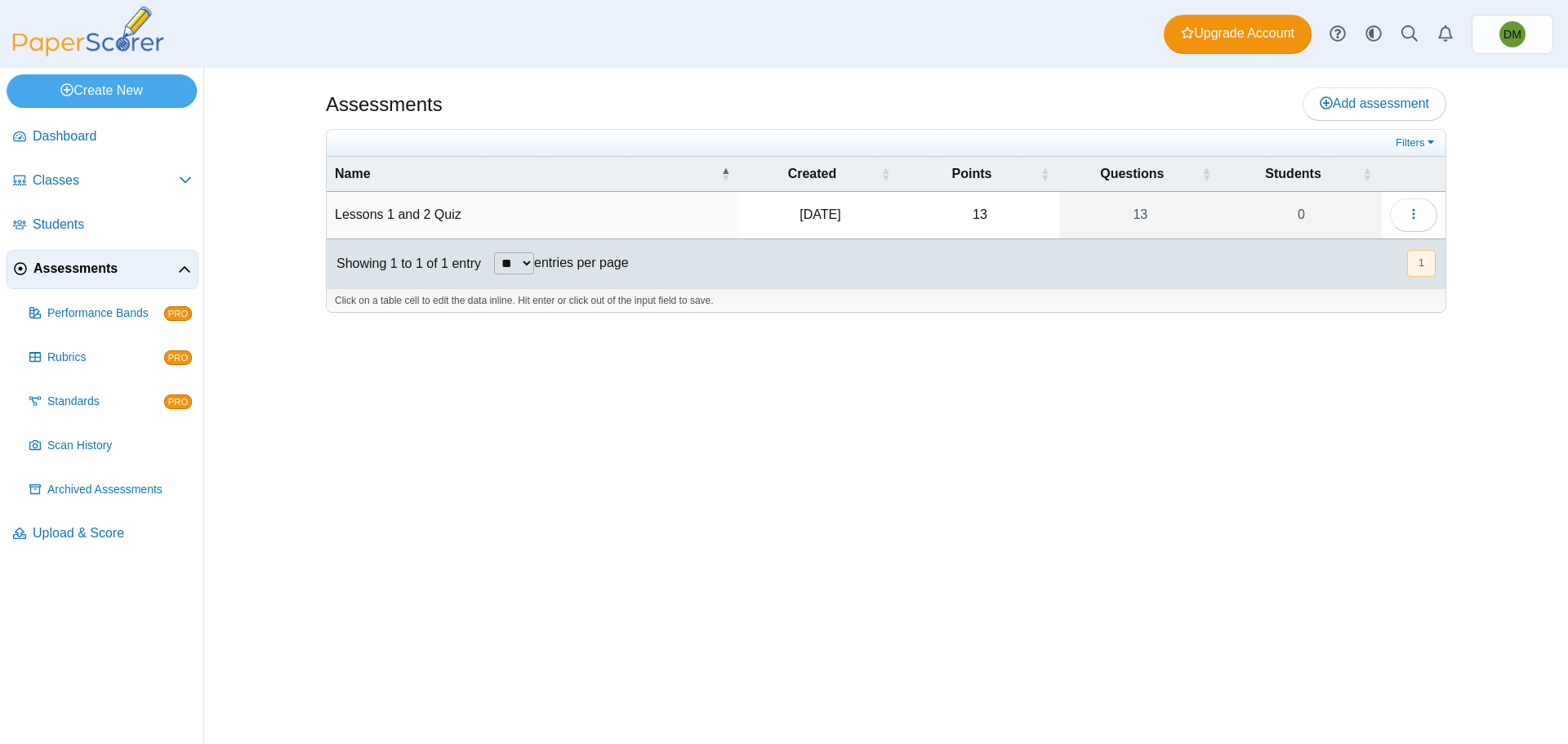
click at [890, 487] on div "Assessments Add assessment 13 0" at bounding box center [886, 407] width 1225 height 677
